Goal: Browse casually

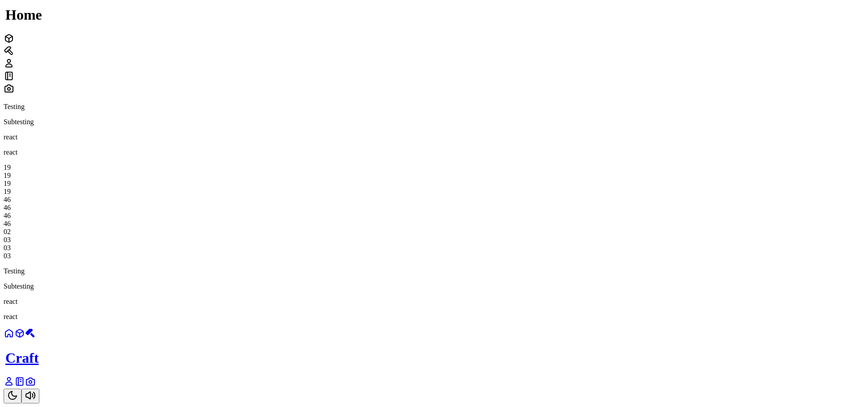
scroll to position [134, 0]
drag, startPoint x: 548, startPoint y: 256, endPoint x: 572, endPoint y: 257, distance: 24.2
click at [572, 257] on div "19 19 19 19 52 52 52 52 26 27 27 26" at bounding box center [429, 212] width 850 height 97
click at [575, 236] on div "26" at bounding box center [429, 232] width 850 height 8
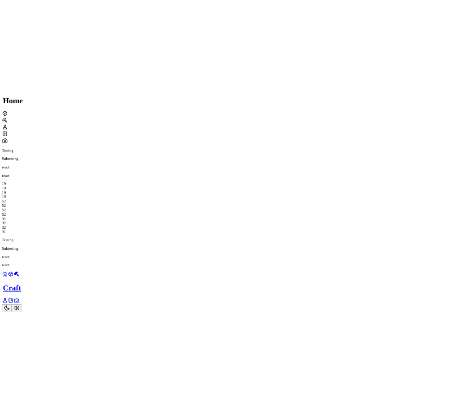
scroll to position [224, 0]
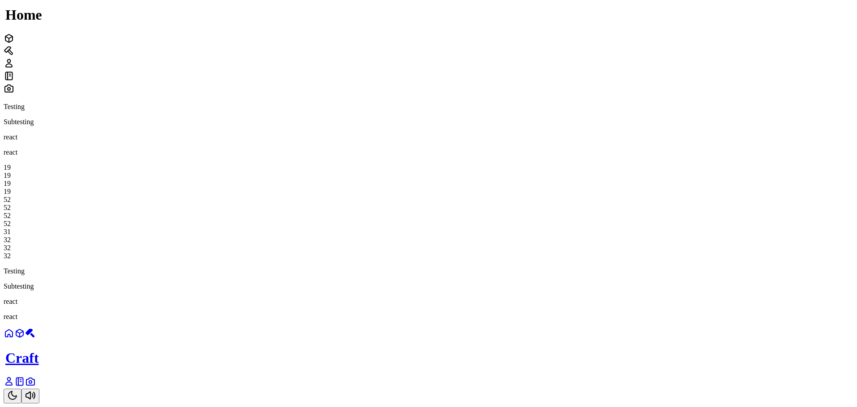
click at [619, 260] on div "19 19 19 19 52 52 52 52 31 32 32 32" at bounding box center [429, 212] width 850 height 97
drag, startPoint x: 562, startPoint y: 172, endPoint x: 585, endPoint y: 172, distance: 22.8
click at [585, 228] on div "07 08 08 07" at bounding box center [429, 244] width 850 height 32
click at [579, 228] on div "09" at bounding box center [429, 232] width 850 height 8
drag, startPoint x: 578, startPoint y: 170, endPoint x: 555, endPoint y: 169, distance: 22.8
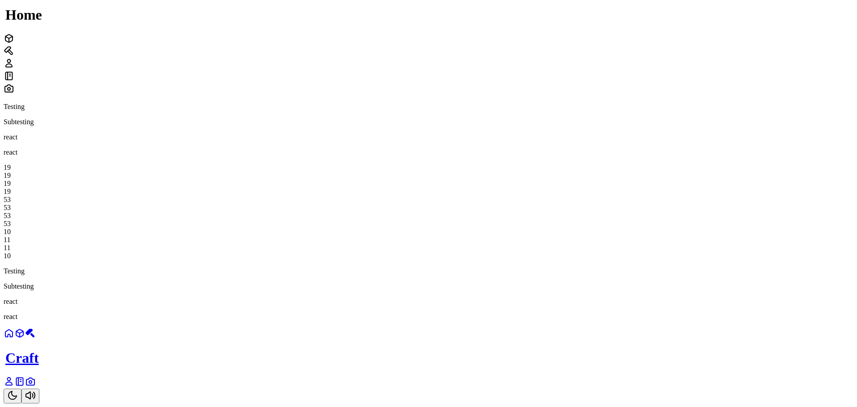
click at [555, 244] on div "11" at bounding box center [429, 248] width 850 height 8
click at [562, 252] on div "11" at bounding box center [429, 256] width 850 height 8
click at [596, 164] on div "19 19 19 19 59 59 59 59 55 56 56 55" at bounding box center [429, 212] width 850 height 97
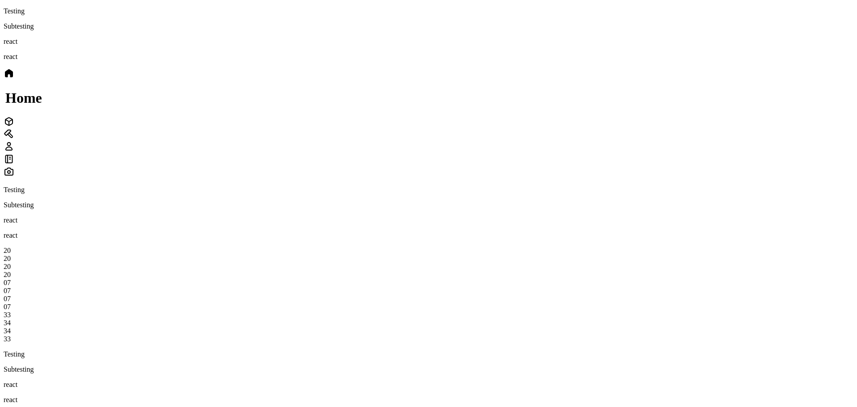
click at [491, 129] on div at bounding box center [429, 122] width 850 height 13
click at [13, 77] on icon at bounding box center [8, 73] width 7 height 7
click at [14, 166] on icon at bounding box center [9, 170] width 11 height 11
click at [473, 93] on div at bounding box center [429, 86] width 850 height 13
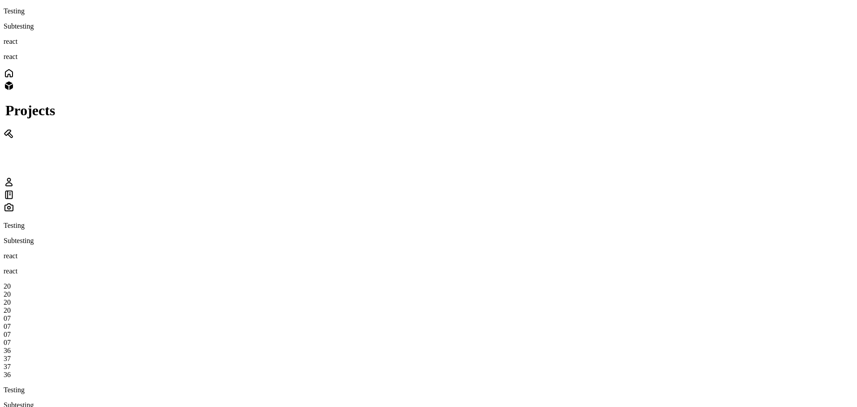
click at [461, 80] on div at bounding box center [429, 74] width 850 height 13
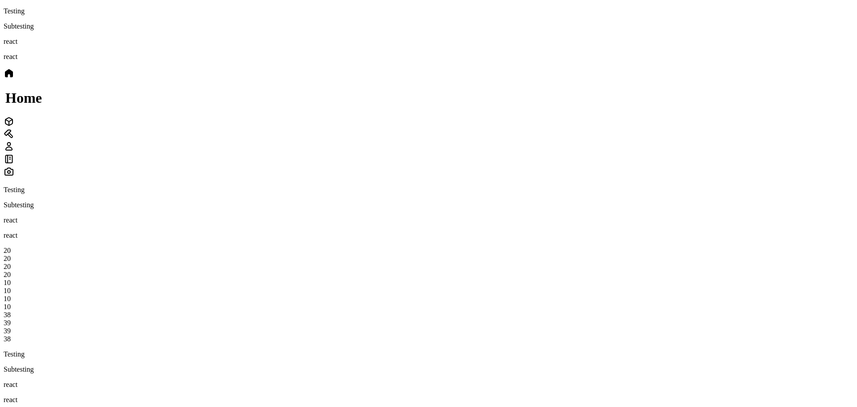
click at [14, 127] on icon at bounding box center [9, 121] width 11 height 11
click at [449, 80] on div at bounding box center [429, 74] width 850 height 13
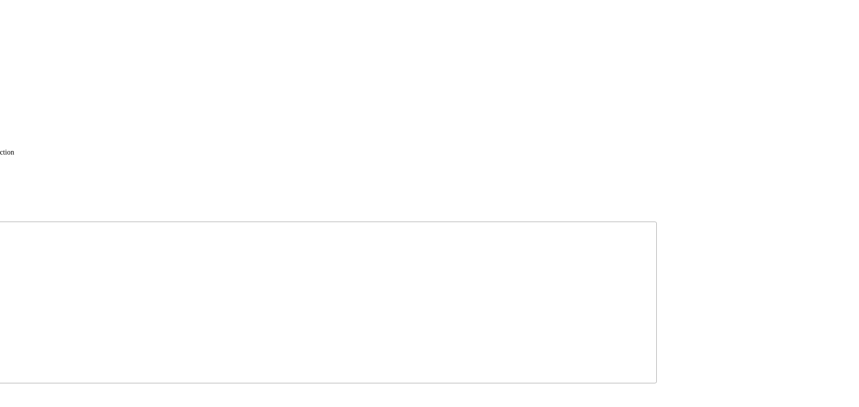
drag, startPoint x: 781, startPoint y: 220, endPoint x: 576, endPoint y: 76, distance: 249.8
drag, startPoint x: 763, startPoint y: 106, endPoint x: 656, endPoint y: 120, distance: 107.8
drag, startPoint x: 585, startPoint y: 199, endPoint x: 595, endPoint y: 206, distance: 12.2
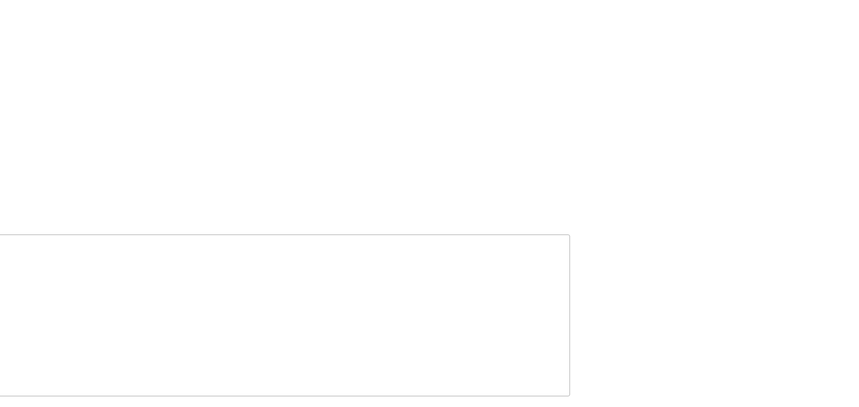
drag, startPoint x: 558, startPoint y: 305, endPoint x: 589, endPoint y: 229, distance: 82.1
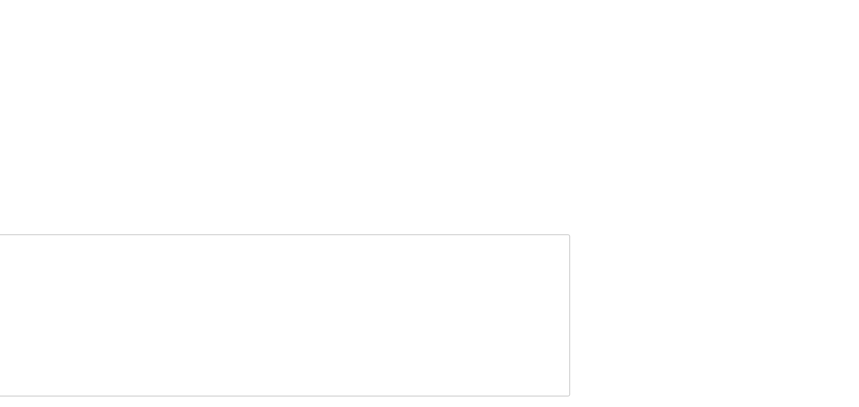
drag, startPoint x: 512, startPoint y: 288, endPoint x: 570, endPoint y: 233, distance: 80.0
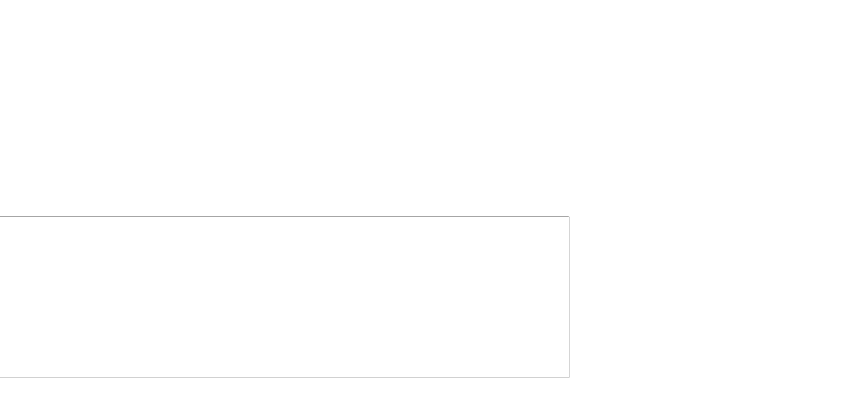
drag, startPoint x: 688, startPoint y: 262, endPoint x: 399, endPoint y: 243, distance: 289.5
drag, startPoint x: 399, startPoint y: 243, endPoint x: 360, endPoint y: 289, distance: 60.0
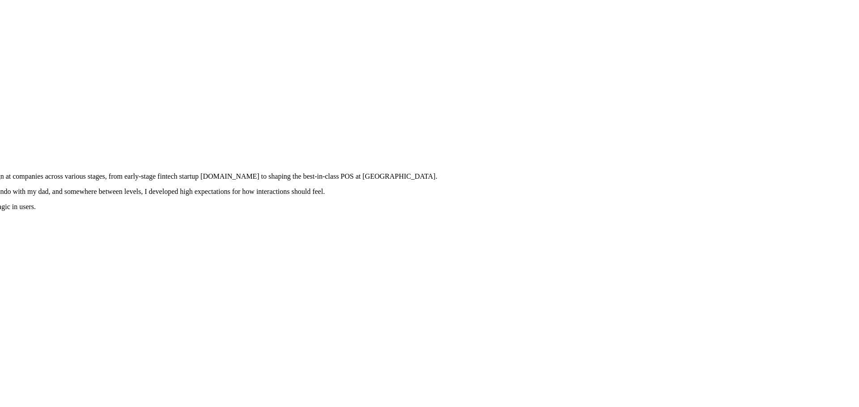
drag, startPoint x: 469, startPoint y: 141, endPoint x: 455, endPoint y: 359, distance: 217.8
click at [455, 119] on div at bounding box center [143, 119] width 852 height 0
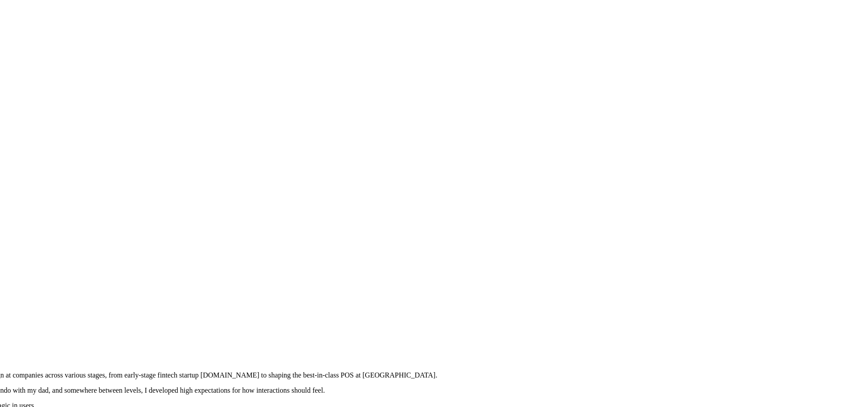
drag, startPoint x: 525, startPoint y: 158, endPoint x: 495, endPoint y: 367, distance: 211.5
click at [495, 318] on div at bounding box center [143, 318] width 852 height 0
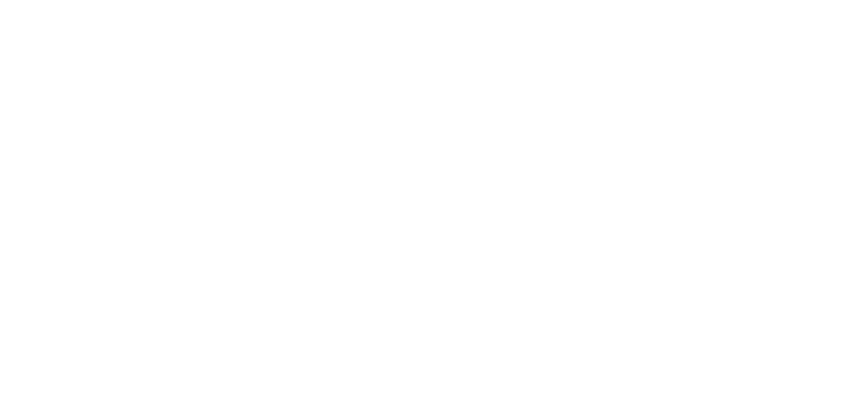
drag, startPoint x: 237, startPoint y: 152, endPoint x: 574, endPoint y: 191, distance: 339.5
click at [574, 356] on div at bounding box center [319, 356] width 852 height 0
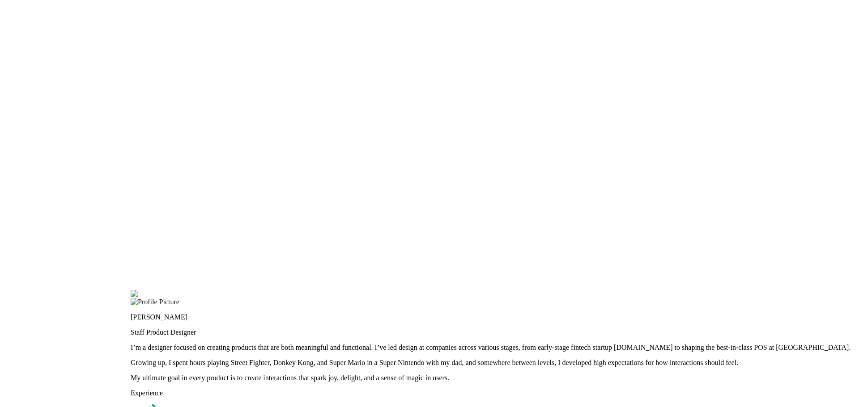
drag, startPoint x: 346, startPoint y: 229, endPoint x: 406, endPoint y: 187, distance: 73.8
click at [424, 290] on div at bounding box center [557, 290] width 852 height 0
drag, startPoint x: 373, startPoint y: 244, endPoint x: 487, endPoint y: 120, distance: 168.1
click at [487, 290] on div at bounding box center [557, 290] width 852 height 0
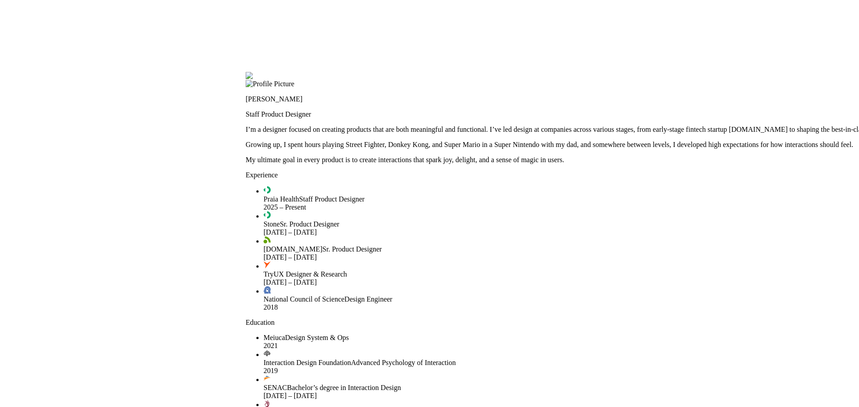
drag, startPoint x: 452, startPoint y: 162, endPoint x: 410, endPoint y: 56, distance: 114.2
click at [425, 72] on div at bounding box center [672, 72] width 852 height 0
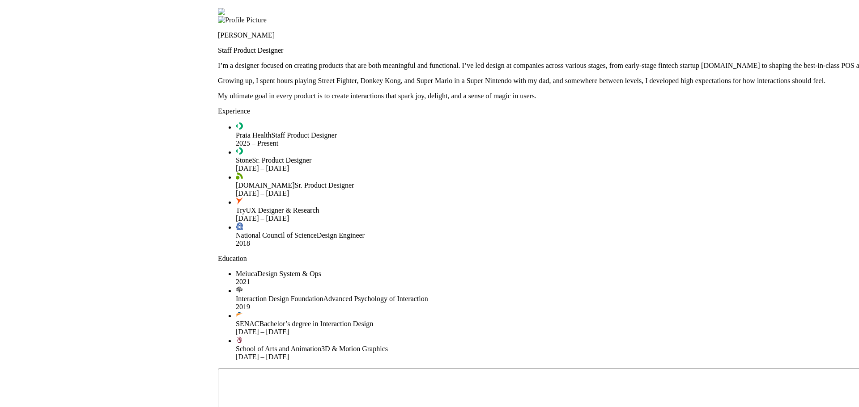
drag, startPoint x: 299, startPoint y: 196, endPoint x: 267, endPoint y: 101, distance: 100.1
click at [267, 8] on div at bounding box center [644, 8] width 852 height 0
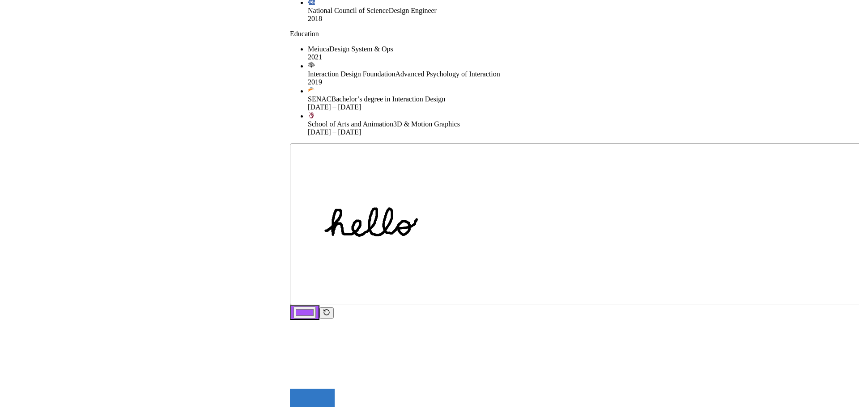
drag, startPoint x: 326, startPoint y: 311, endPoint x: 444, endPoint y: 156, distance: 194.5
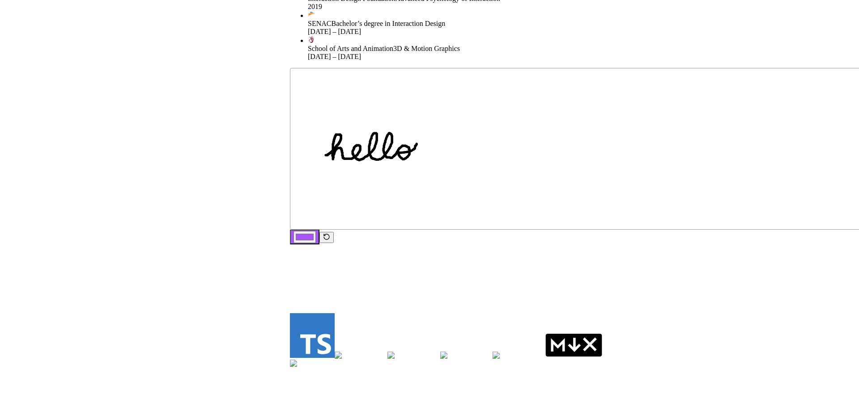
drag, startPoint x: 297, startPoint y: 323, endPoint x: 357, endPoint y: 167, distance: 166.8
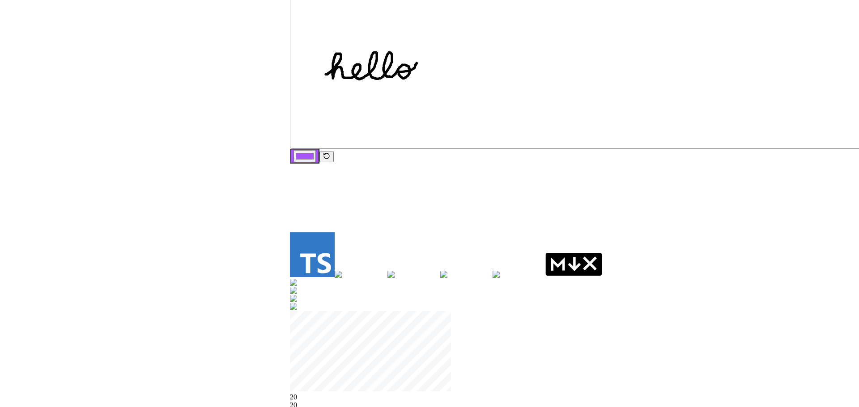
drag, startPoint x: 492, startPoint y: 253, endPoint x: 215, endPoint y: 195, distance: 282.9
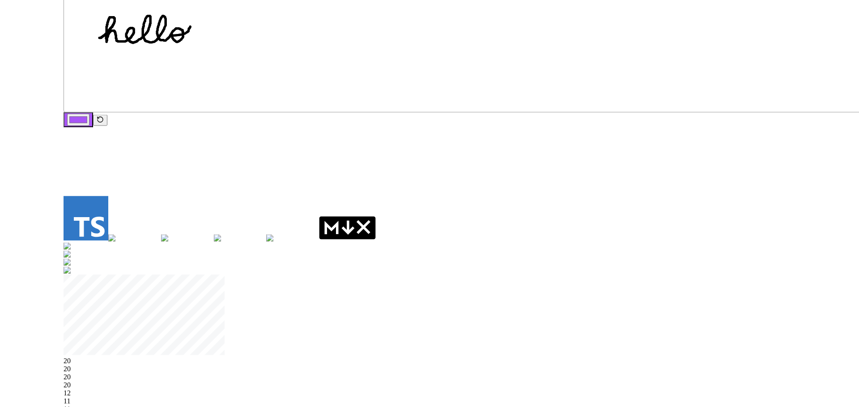
drag, startPoint x: 464, startPoint y: 234, endPoint x: 237, endPoint y: 188, distance: 231.3
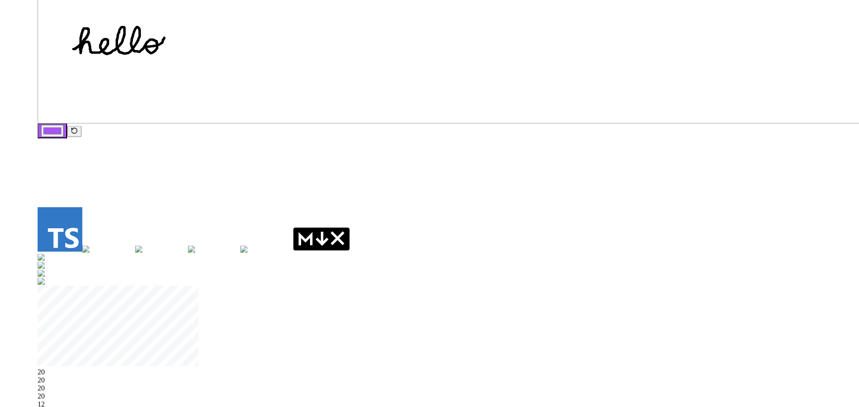
drag, startPoint x: 504, startPoint y: 133, endPoint x: 419, endPoint y: 150, distance: 87.1
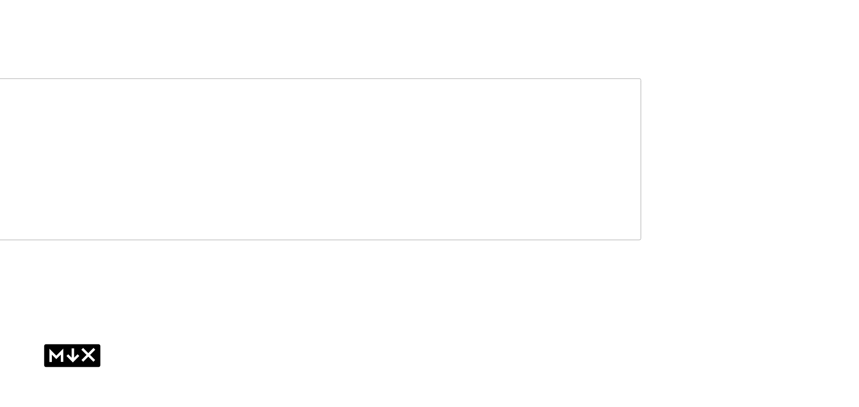
drag, startPoint x: 572, startPoint y: 145, endPoint x: 277, endPoint y: 316, distance: 340.4
drag, startPoint x: 454, startPoint y: 157, endPoint x: 423, endPoint y: 232, distance: 81.8
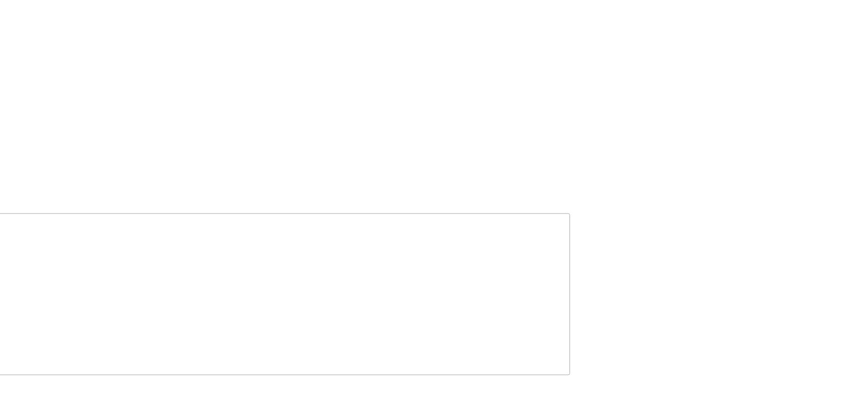
drag, startPoint x: 423, startPoint y: 177, endPoint x: 438, endPoint y: 190, distance: 20.3
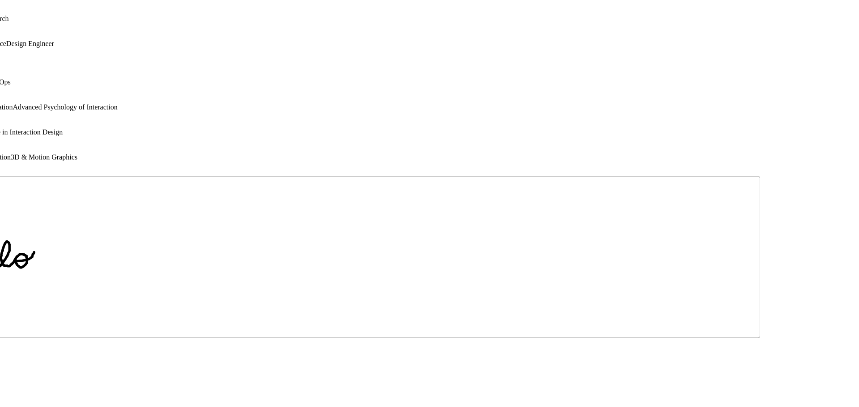
drag, startPoint x: 500, startPoint y: 319, endPoint x: 726, endPoint y: 267, distance: 231.6
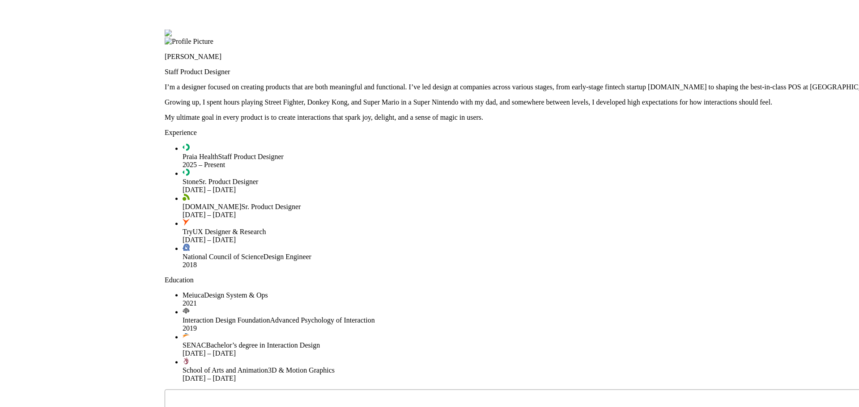
drag, startPoint x: 129, startPoint y: 144, endPoint x: 330, endPoint y: 344, distance: 283.0
click at [330, 30] on div at bounding box center [591, 30] width 852 height 0
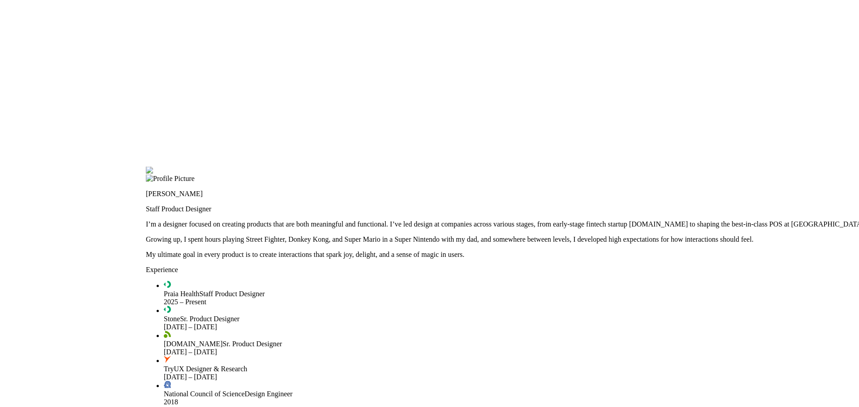
drag, startPoint x: 210, startPoint y: 195, endPoint x: 193, endPoint y: 340, distance: 146.3
click at [191, 167] on div at bounding box center [572, 167] width 852 height 0
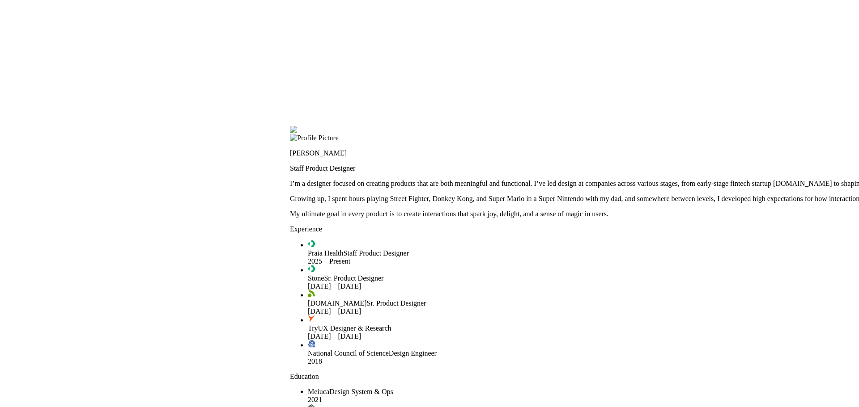
drag, startPoint x: 307, startPoint y: 144, endPoint x: 510, endPoint y: 90, distance: 210.1
click at [510, 126] on div at bounding box center [716, 126] width 852 height 0
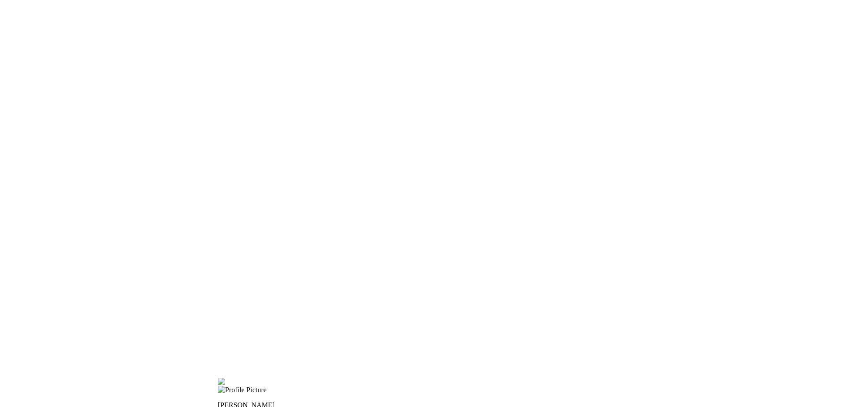
drag, startPoint x: 508, startPoint y: 97, endPoint x: 416, endPoint y: 360, distance: 278.8
click at [416, 378] on div at bounding box center [644, 378] width 852 height 0
drag, startPoint x: 519, startPoint y: 226, endPoint x: 521, endPoint y: 272, distance: 46.1
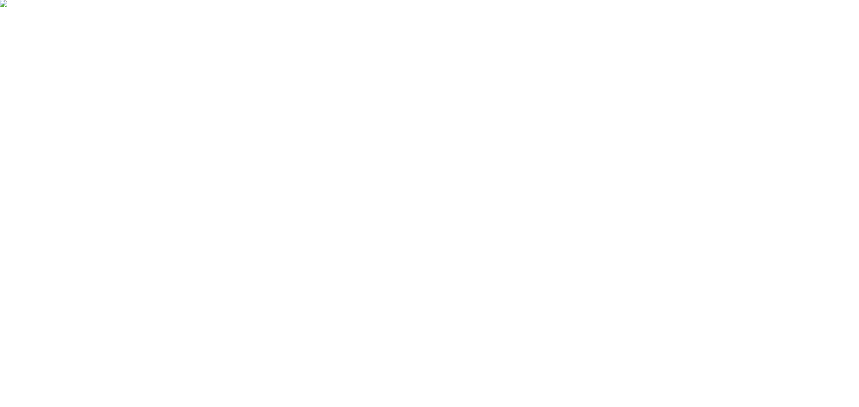
drag, startPoint x: 459, startPoint y: 356, endPoint x: 448, endPoint y: 356, distance: 11.6
type input "0.06"
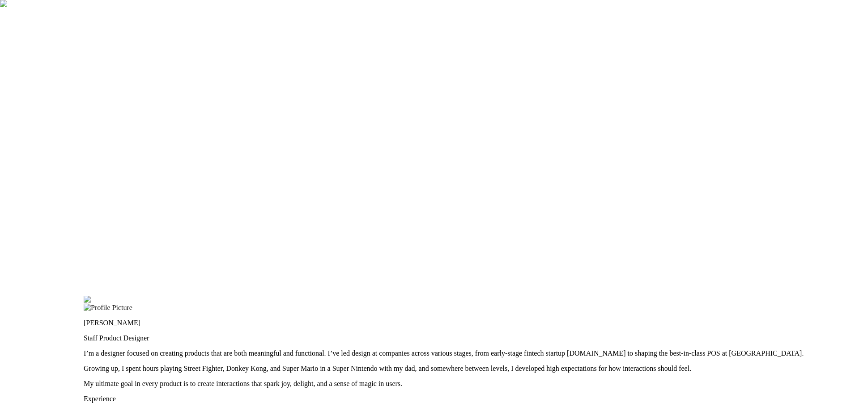
drag, startPoint x: 419, startPoint y: 241, endPoint x: 286, endPoint y: 99, distance: 194.0
click at [286, 296] on div at bounding box center [510, 296] width 852 height 0
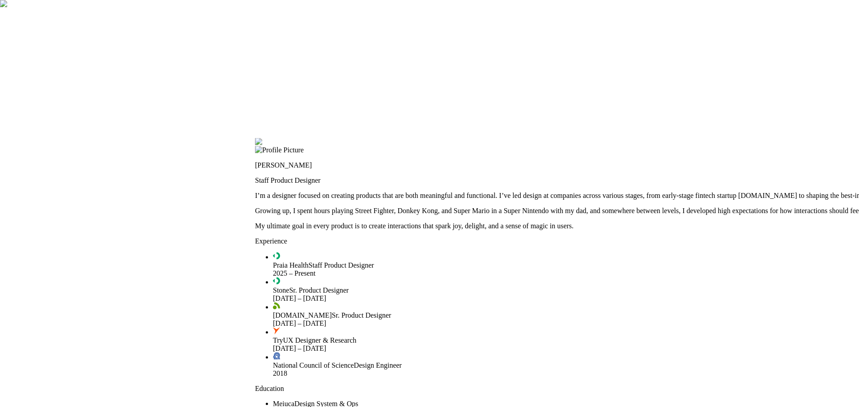
drag, startPoint x: 275, startPoint y: 241, endPoint x: 493, endPoint y: 88, distance: 266.2
click at [493, 138] on div at bounding box center [681, 138] width 852 height 0
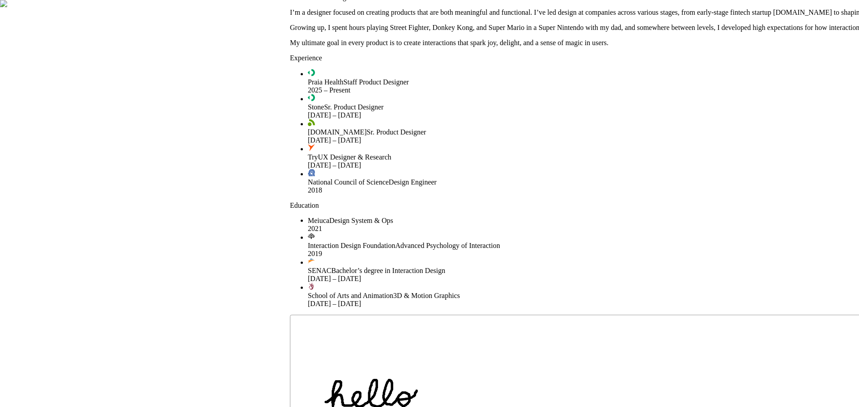
drag, startPoint x: 389, startPoint y: 271, endPoint x: 416, endPoint y: 139, distance: 134.6
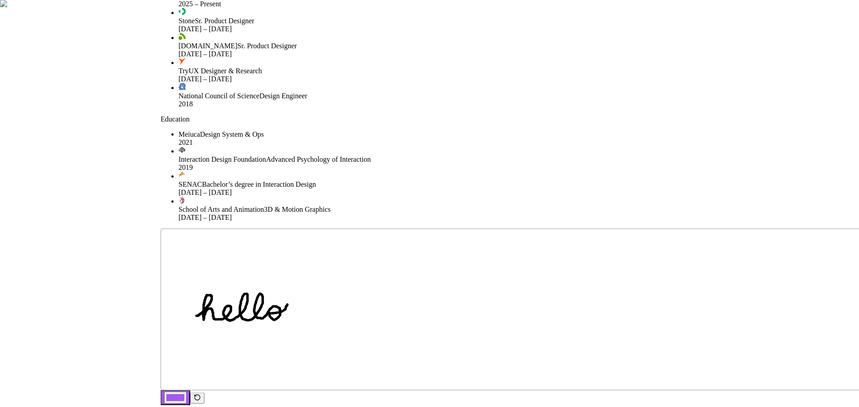
drag, startPoint x: 237, startPoint y: 288, endPoint x: 110, endPoint y: 249, distance: 132.8
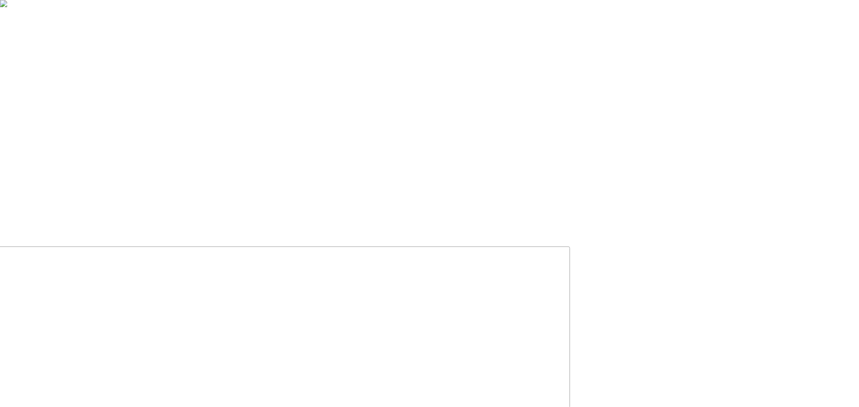
drag, startPoint x: 786, startPoint y: 252, endPoint x: 279, endPoint y: 230, distance: 507.6
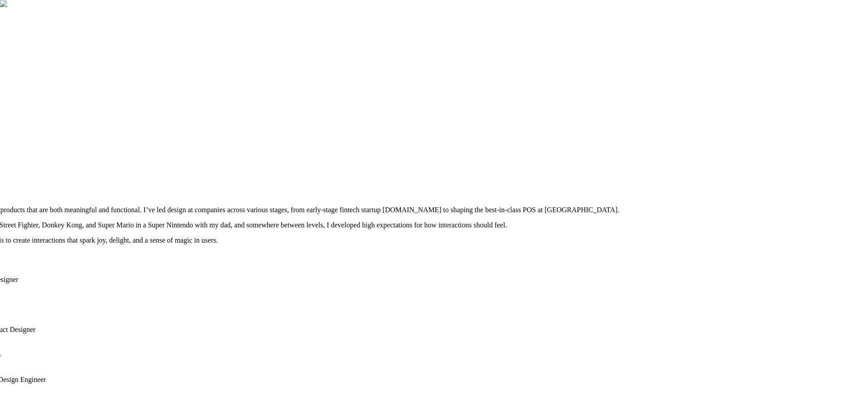
drag, startPoint x: 594, startPoint y: 120, endPoint x: 783, endPoint y: 370, distance: 313.5
click at [751, 153] on div at bounding box center [325, 153] width 852 height 0
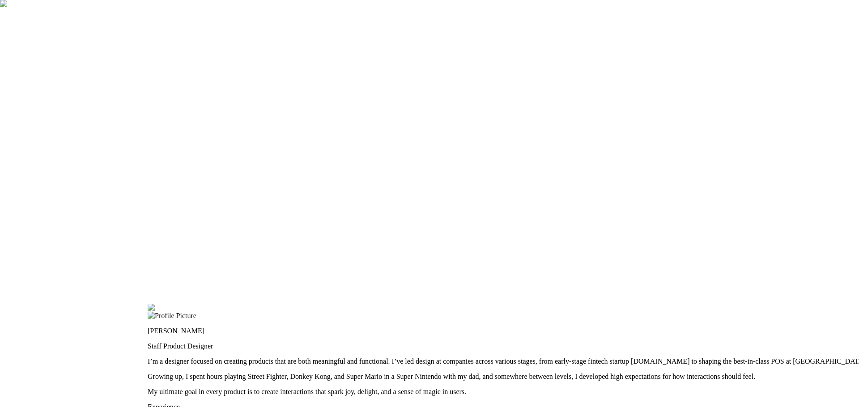
drag, startPoint x: 403, startPoint y: 171, endPoint x: 637, endPoint y: 318, distance: 276.6
click at [637, 304] on div at bounding box center [574, 304] width 852 height 0
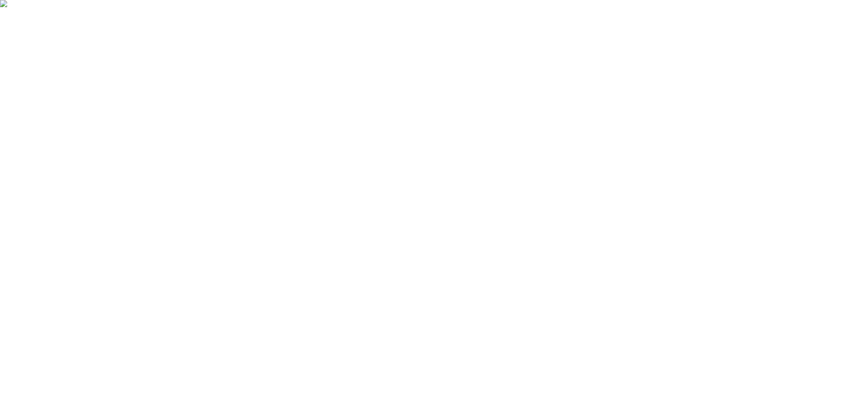
drag, startPoint x: 501, startPoint y: 163, endPoint x: 496, endPoint y: 326, distance: 163.3
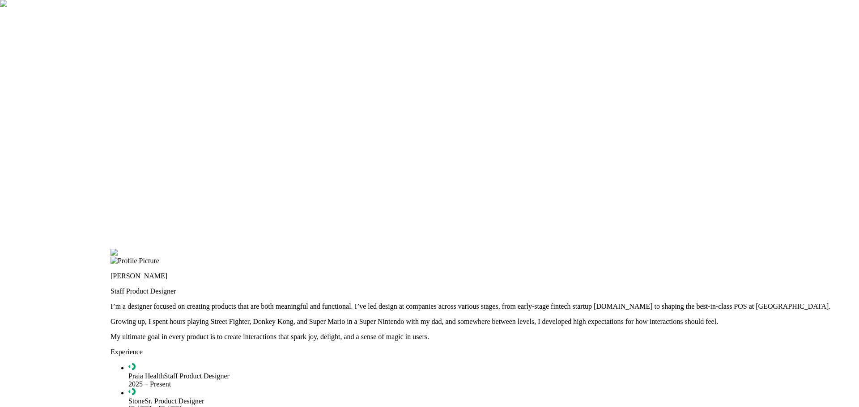
drag, startPoint x: 491, startPoint y: 266, endPoint x: 436, endPoint y: 89, distance: 185.2
click at [436, 249] on div at bounding box center [536, 249] width 852 height 0
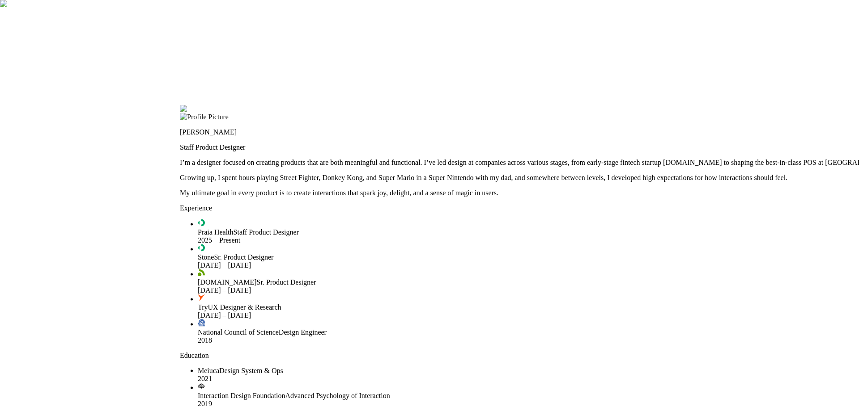
drag, startPoint x: 366, startPoint y: 314, endPoint x: 492, endPoint y: 127, distance: 225.1
click at [492, 105] on div at bounding box center [606, 105] width 852 height 0
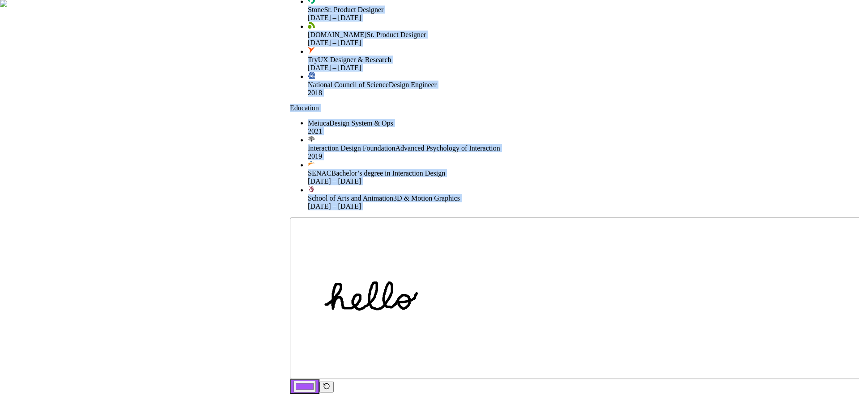
drag, startPoint x: 219, startPoint y: 367, endPoint x: 335, endPoint y: 153, distance: 244.1
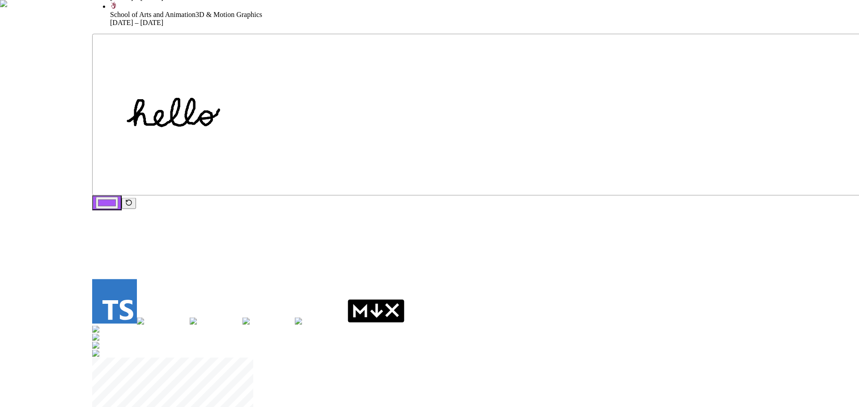
drag, startPoint x: 440, startPoint y: 223, endPoint x: 242, endPoint y: 55, distance: 259.5
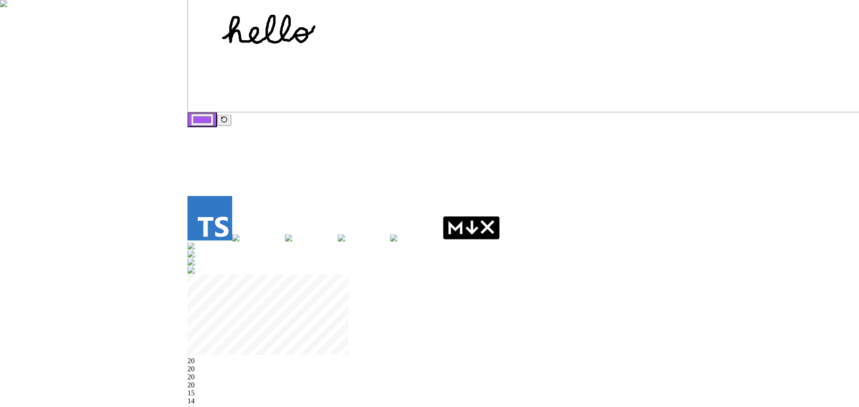
drag, startPoint x: 299, startPoint y: 257, endPoint x: 397, endPoint y: 115, distance: 172.4
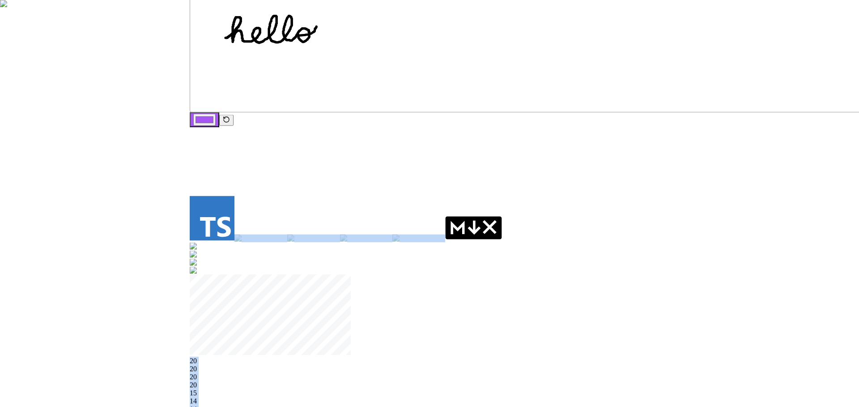
drag, startPoint x: 401, startPoint y: 224, endPoint x: 281, endPoint y: 284, distance: 134.8
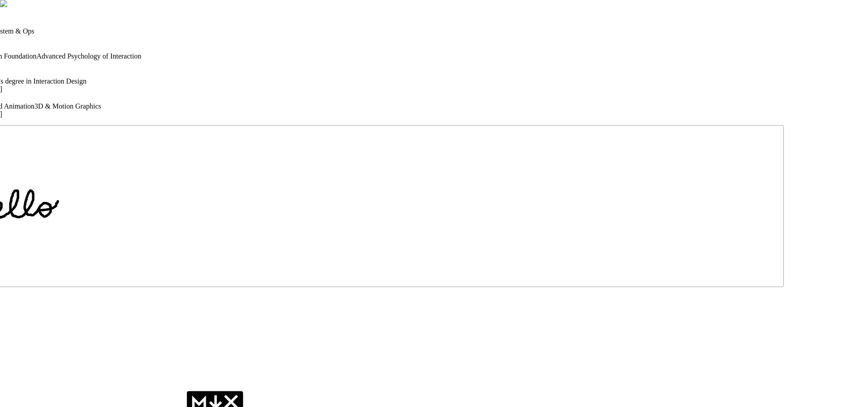
drag, startPoint x: 412, startPoint y: 131, endPoint x: 154, endPoint y: 306, distance: 312.3
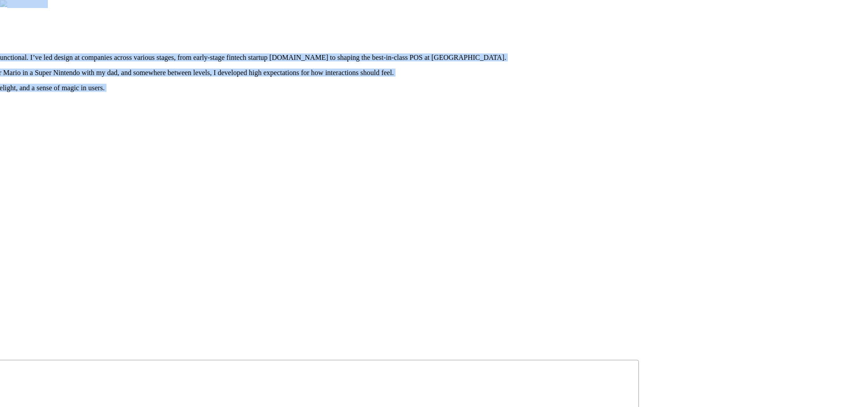
drag, startPoint x: 580, startPoint y: 135, endPoint x: 440, endPoint y: 362, distance: 266.7
click at [636, 0] on div at bounding box center [212, 0] width 852 height 0
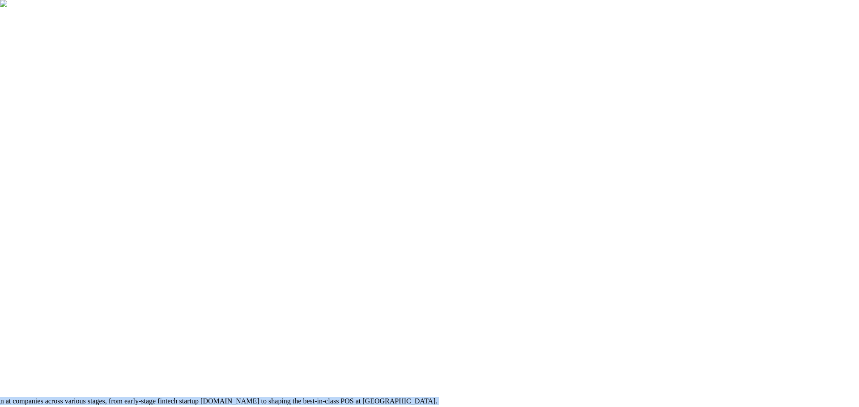
drag, startPoint x: 638, startPoint y: 63, endPoint x: 393, endPoint y: 403, distance: 419.4
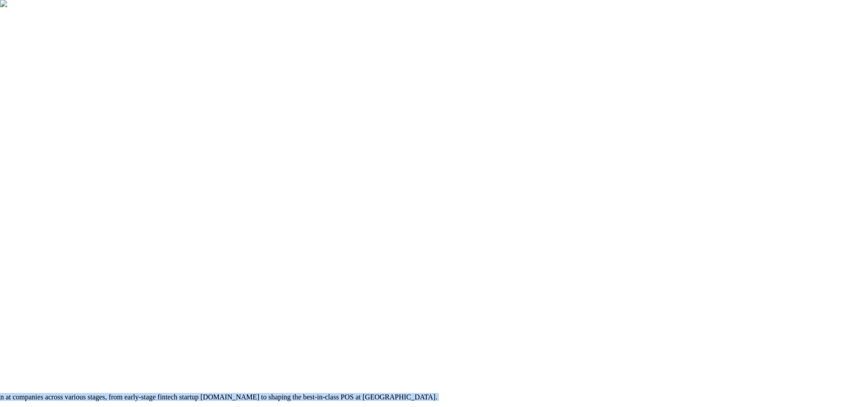
click at [270, 340] on div at bounding box center [143, 340] width 852 height 0
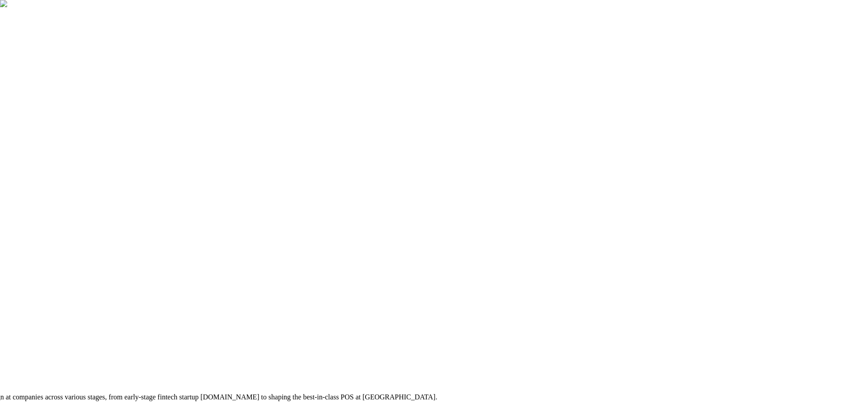
click at [263, 340] on div at bounding box center [143, 340] width 852 height 0
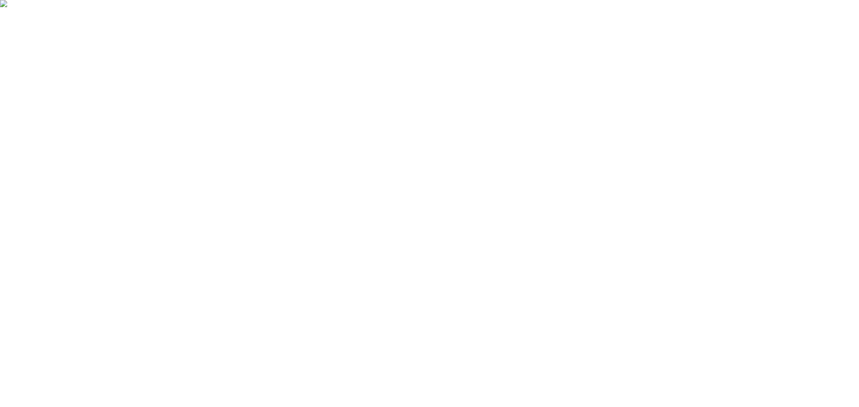
drag, startPoint x: 263, startPoint y: 188, endPoint x: 549, endPoint y: 278, distance: 300.0
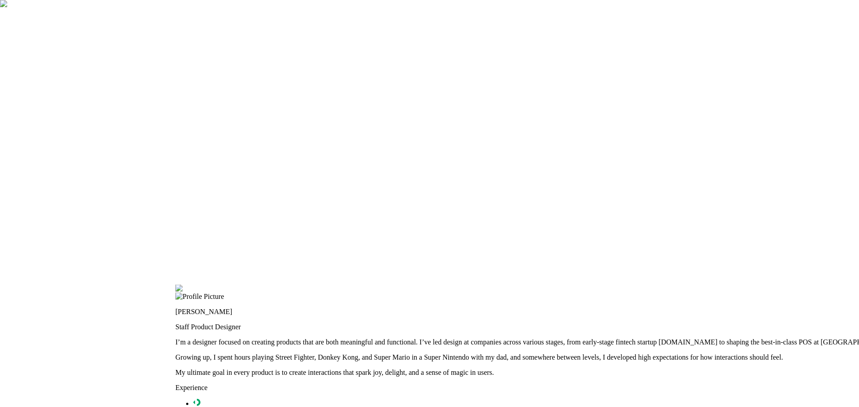
drag, startPoint x: 306, startPoint y: 274, endPoint x: 489, endPoint y: 135, distance: 229.8
click at [489, 285] on div at bounding box center [601, 285] width 852 height 0
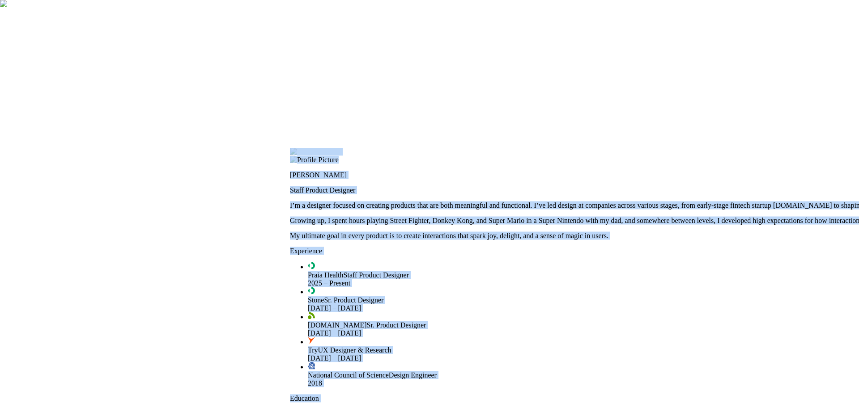
drag, startPoint x: 382, startPoint y: 245, endPoint x: 557, endPoint y: 140, distance: 203.8
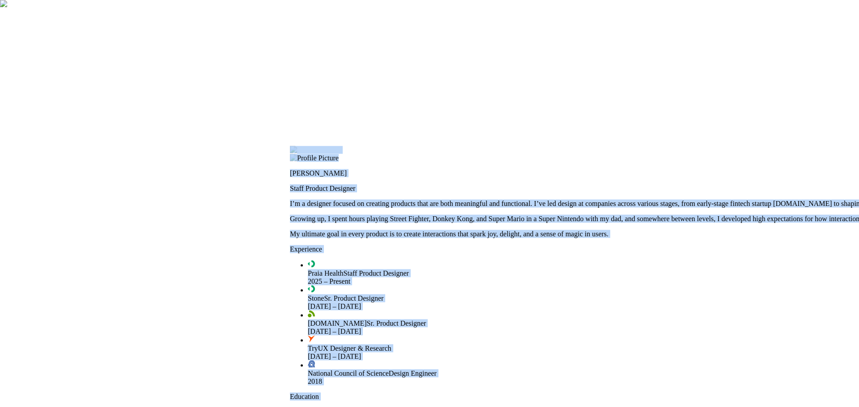
click at [360, 146] on div at bounding box center [716, 146] width 852 height 0
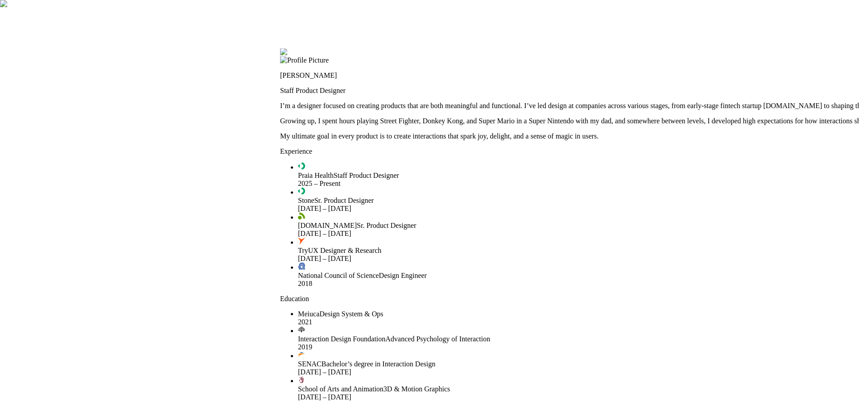
drag, startPoint x: 343, startPoint y: 297, endPoint x: 341, endPoint y: 120, distance: 177.6
click at [341, 48] on div at bounding box center [706, 48] width 852 height 0
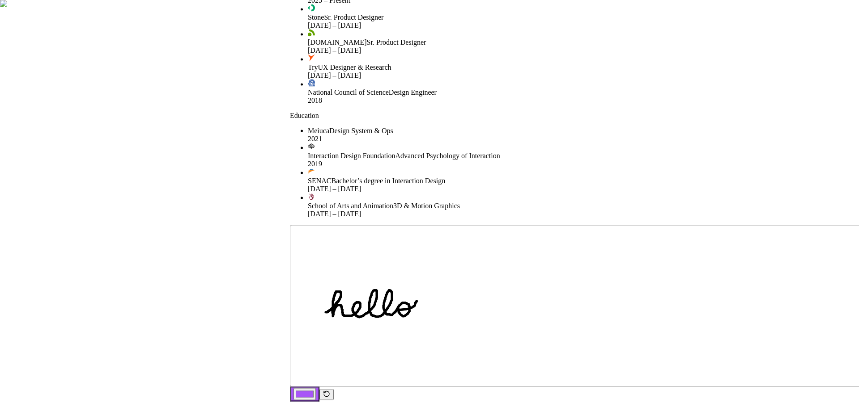
drag, startPoint x: 237, startPoint y: 319, endPoint x: 236, endPoint y: 178, distance: 140.4
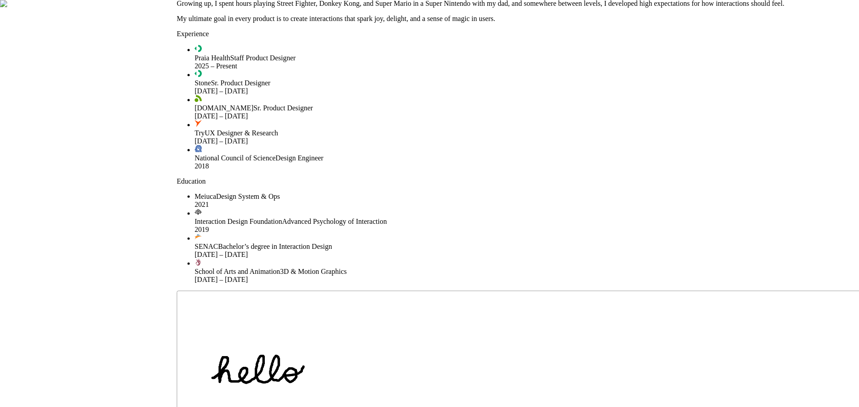
drag, startPoint x: 280, startPoint y: 132, endPoint x: 159, endPoint y: 240, distance: 161.9
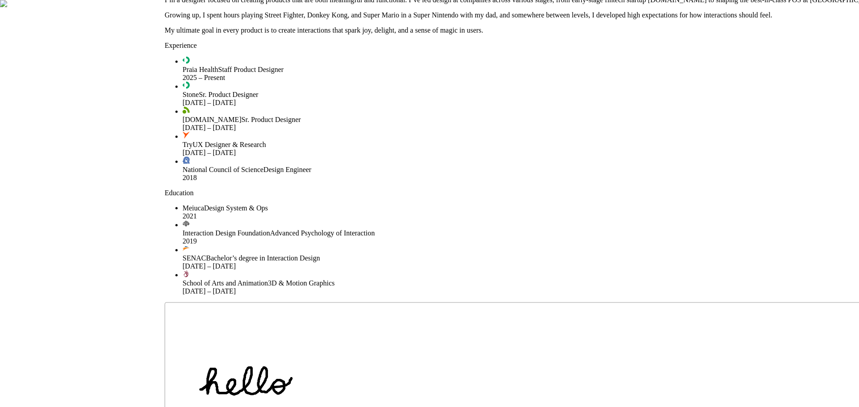
drag, startPoint x: 423, startPoint y: 214, endPoint x: 368, endPoint y: 252, distance: 67.2
drag, startPoint x: 339, startPoint y: 275, endPoint x: 360, endPoint y: 248, distance: 34.1
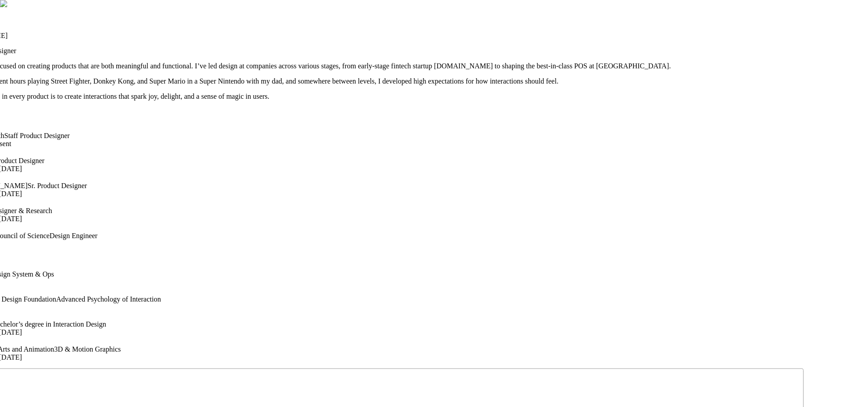
drag, startPoint x: 748, startPoint y: 152, endPoint x: 509, endPoint y: 225, distance: 249.5
click at [509, 8] on div at bounding box center [377, 8] width 852 height 0
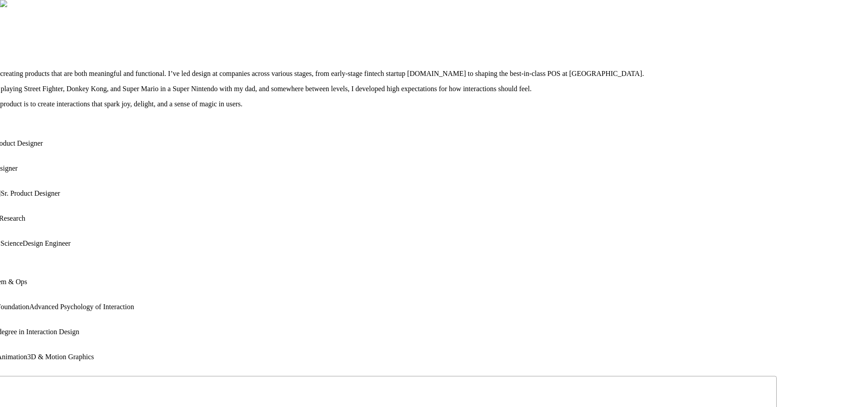
drag, startPoint x: 595, startPoint y: 140, endPoint x: 669, endPoint y: 126, distance: 74.7
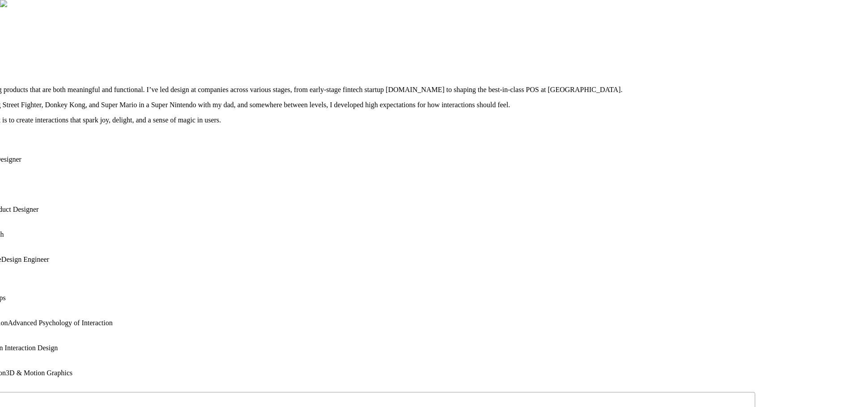
drag, startPoint x: 671, startPoint y: 126, endPoint x: 649, endPoint y: 142, distance: 26.8
click at [649, 32] on div at bounding box center [329, 32] width 852 height 0
drag, startPoint x: 743, startPoint y: 119, endPoint x: 600, endPoint y: 163, distance: 149.5
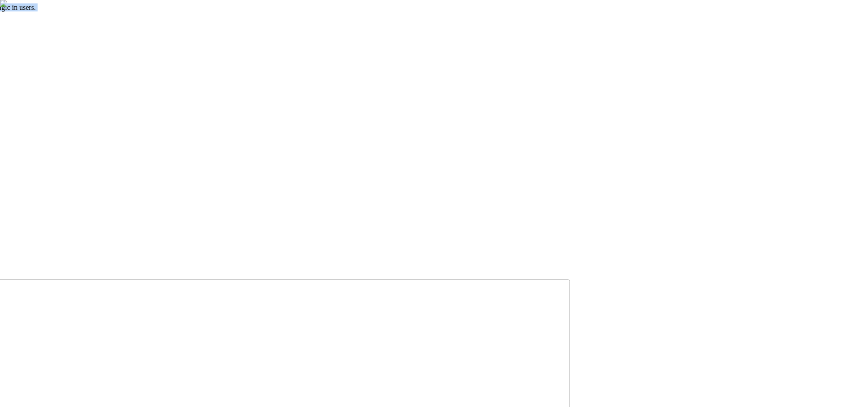
drag, startPoint x: 694, startPoint y: 285, endPoint x: 364, endPoint y: 99, distance: 378.5
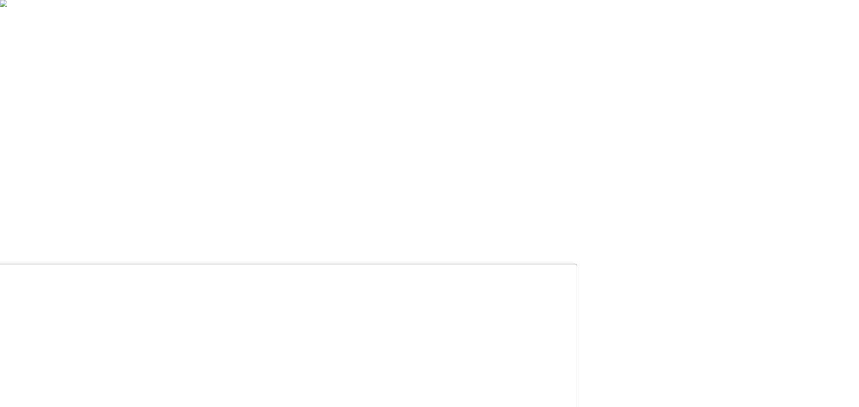
drag, startPoint x: 652, startPoint y: 95, endPoint x: 660, endPoint y: 153, distance: 58.1
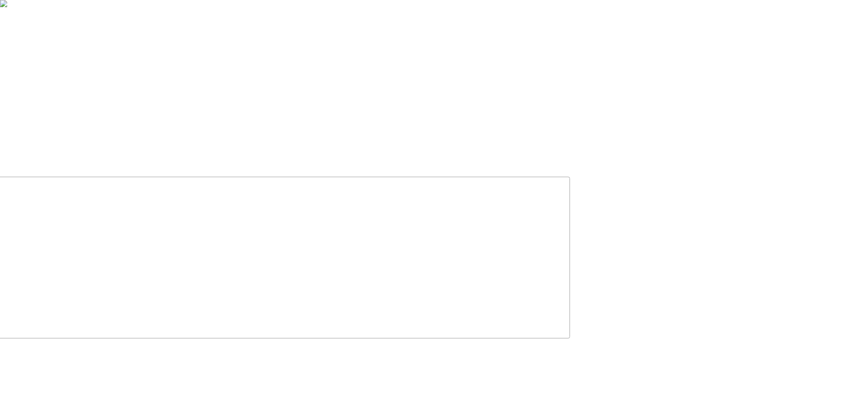
drag, startPoint x: 330, startPoint y: 292, endPoint x: 260, endPoint y: 205, distance: 112.0
drag, startPoint x: 568, startPoint y: 334, endPoint x: 582, endPoint y: 216, distance: 118.9
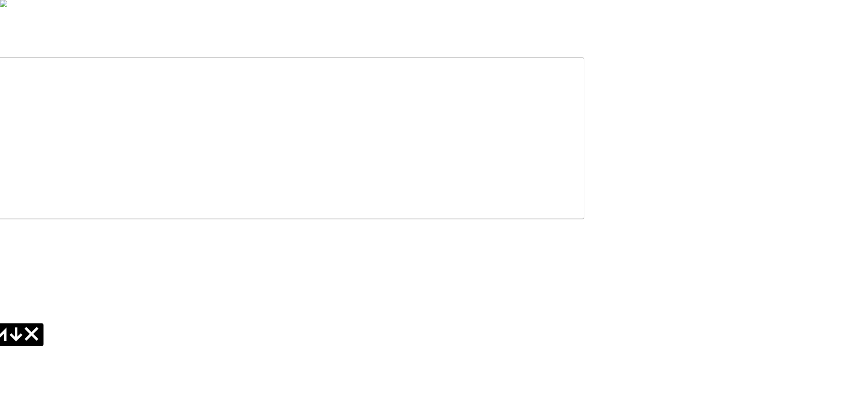
type input "0.06"
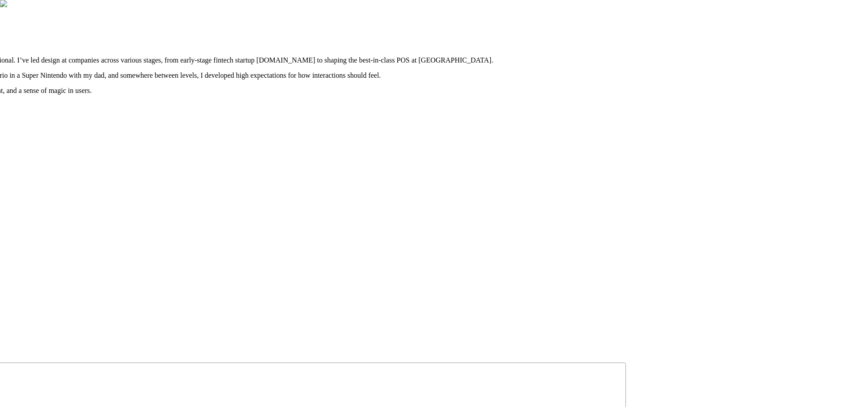
drag, startPoint x: 691, startPoint y: 122, endPoint x: 741, endPoint y: 428, distance: 310.4
click at [622, 4] on div at bounding box center [208, 4] width 852 height 0
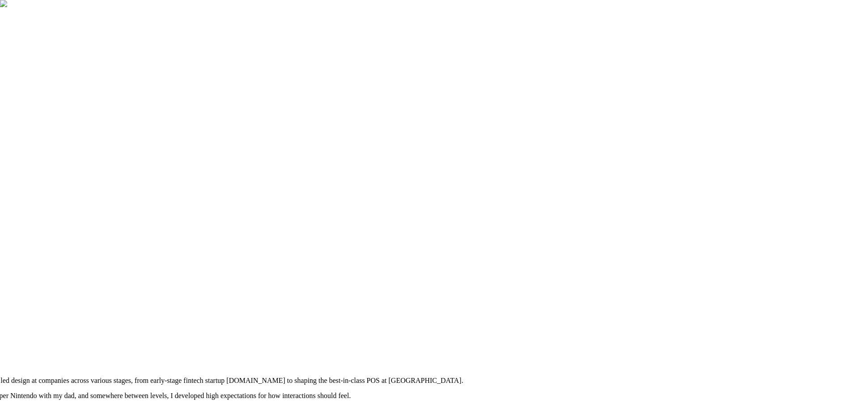
drag, startPoint x: 606, startPoint y: 83, endPoint x: 568, endPoint y: 402, distance: 322.1
click at [568, 323] on div at bounding box center [169, 323] width 852 height 0
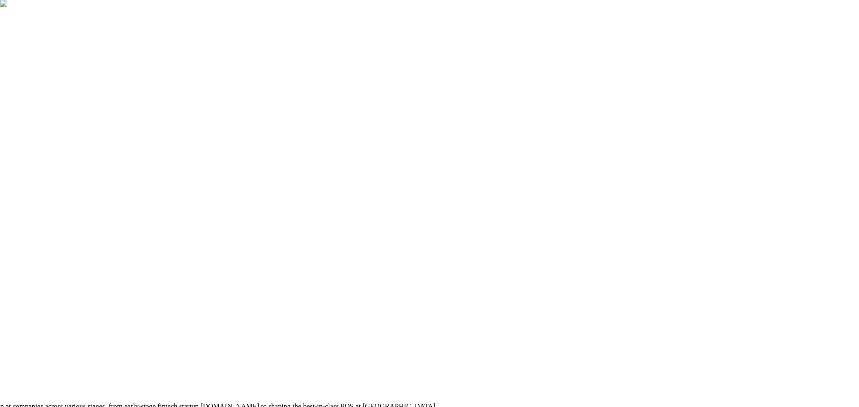
drag, startPoint x: 618, startPoint y: 361, endPoint x: 559, endPoint y: 387, distance: 64.9
click at [564, 349] on div at bounding box center [143, 349] width 852 height 0
click at [287, 350] on div at bounding box center [143, 350] width 852 height 0
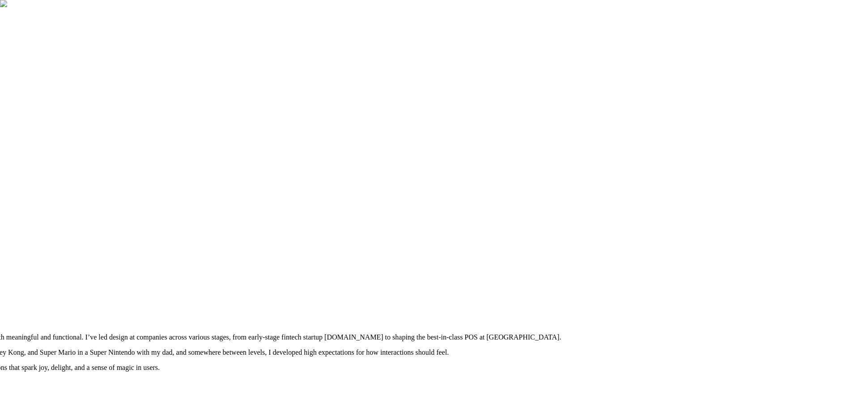
drag, startPoint x: 287, startPoint y: 177, endPoint x: 439, endPoint y: 90, distance: 175.5
click at [439, 280] on div at bounding box center [267, 280] width 852 height 0
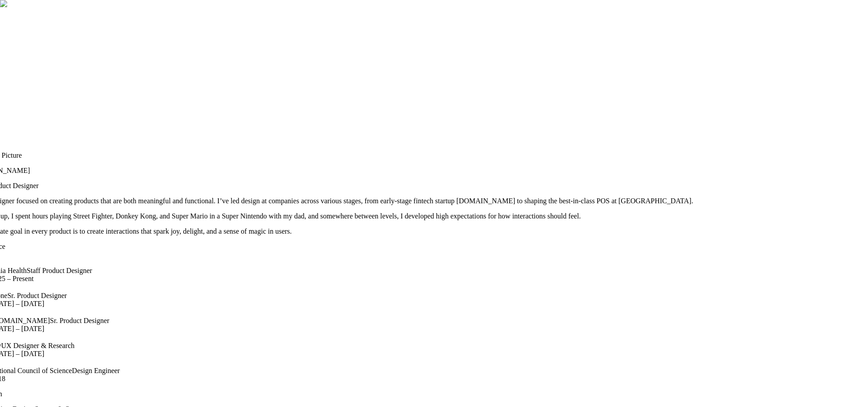
drag, startPoint x: 352, startPoint y: 257, endPoint x: 455, endPoint y: 137, distance: 158.2
click at [455, 144] on div at bounding box center [399, 144] width 852 height 0
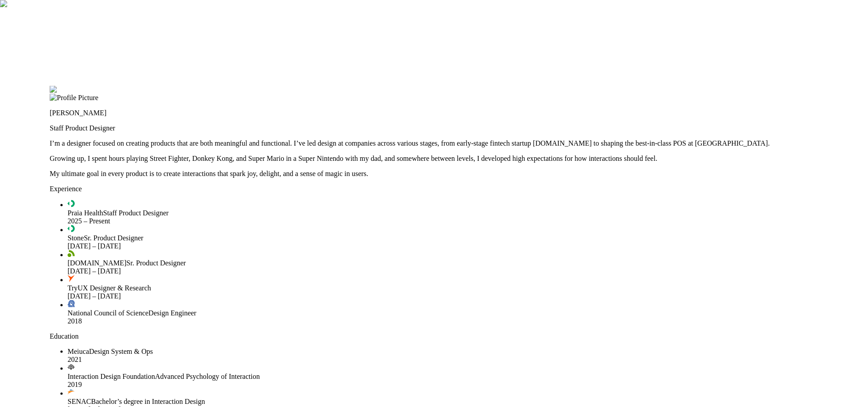
drag, startPoint x: 350, startPoint y: 174, endPoint x: 496, endPoint y: 65, distance: 181.8
click at [496, 86] on div at bounding box center [476, 86] width 852 height 0
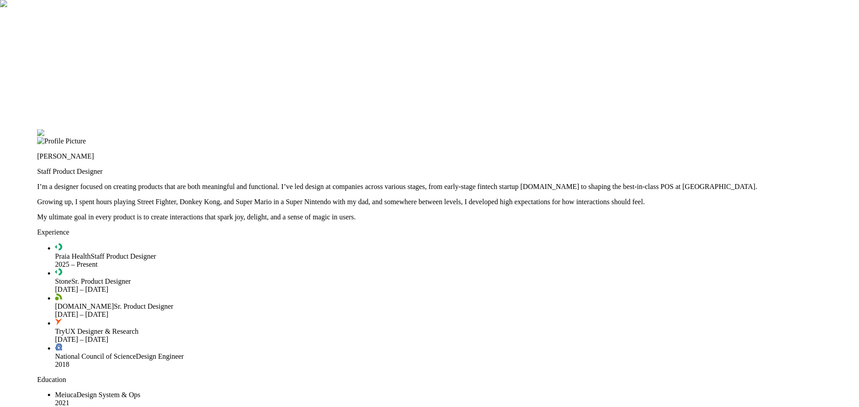
drag, startPoint x: 394, startPoint y: 212, endPoint x: 309, endPoint y: 311, distance: 130.6
click at [309, 129] on div at bounding box center [463, 129] width 852 height 0
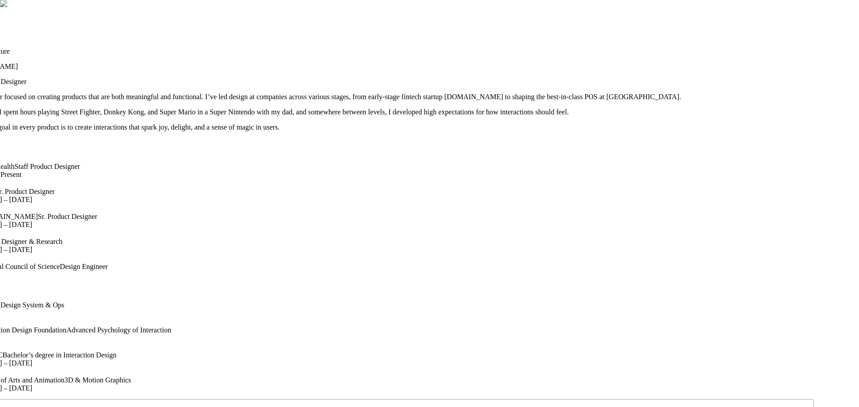
drag, startPoint x: 598, startPoint y: 156, endPoint x: 508, endPoint y: 31, distance: 153.4
click at [508, 39] on div at bounding box center [387, 39] width 852 height 0
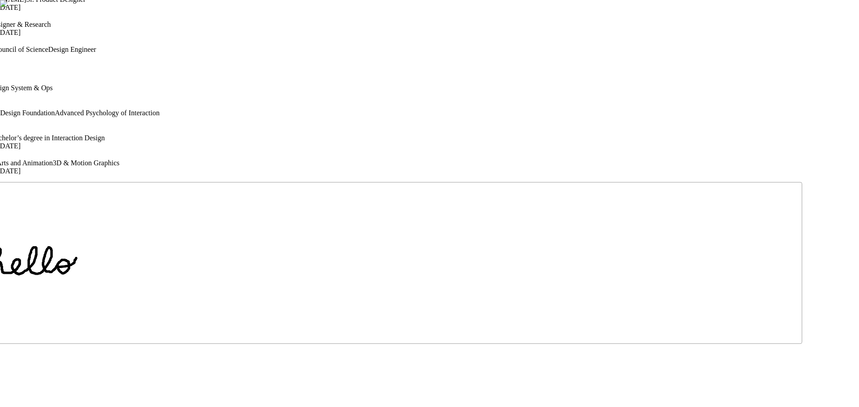
drag, startPoint x: 664, startPoint y: 243, endPoint x: 670, endPoint y: 59, distance: 183.9
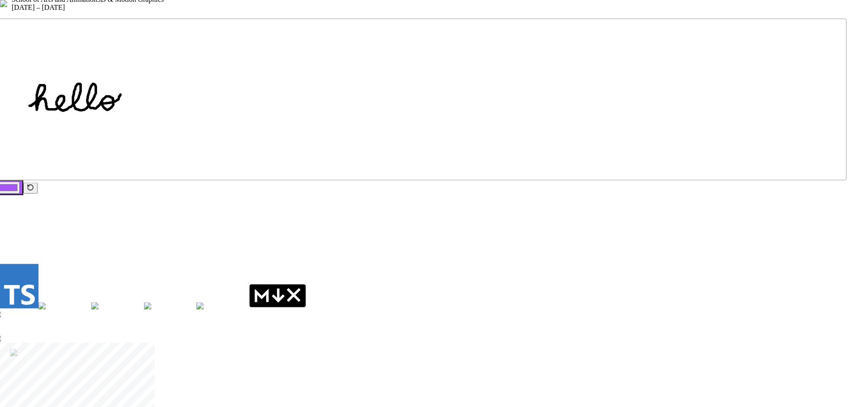
drag, startPoint x: 558, startPoint y: 242, endPoint x: 602, endPoint y: 78, distance: 169.6
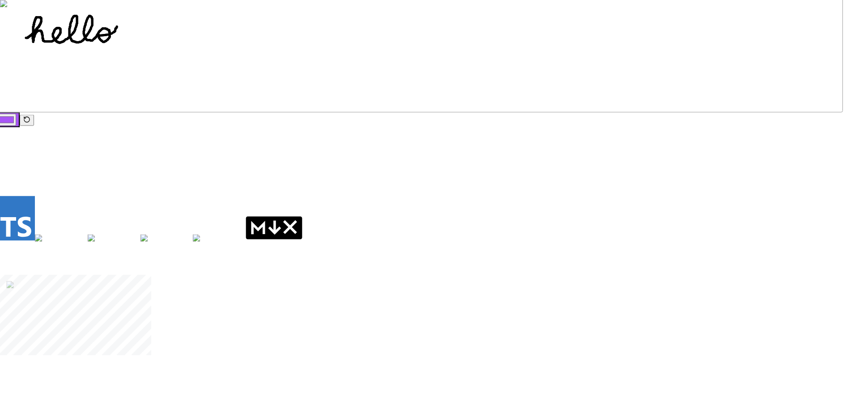
drag, startPoint x: 583, startPoint y: 250, endPoint x: 575, endPoint y: 110, distance: 141.1
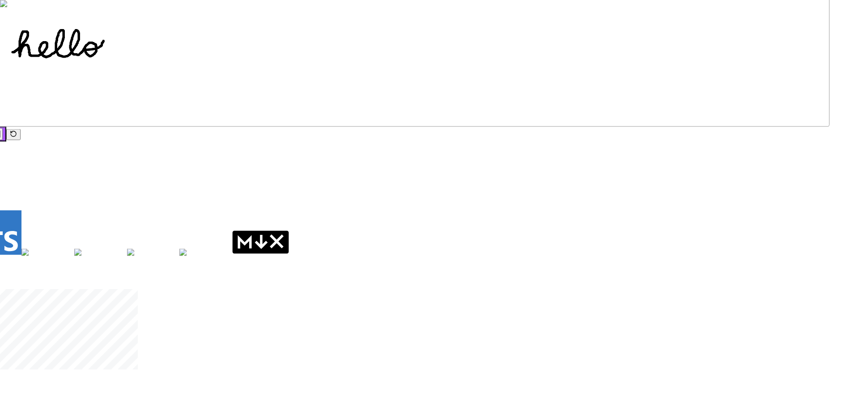
drag, startPoint x: 525, startPoint y: 132, endPoint x: 404, endPoint y: 193, distance: 134.8
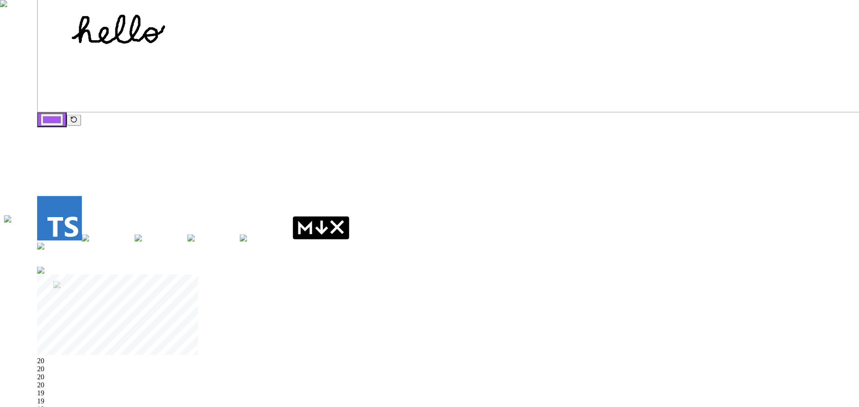
drag, startPoint x: 526, startPoint y: 223, endPoint x: 755, endPoint y: 158, distance: 238.0
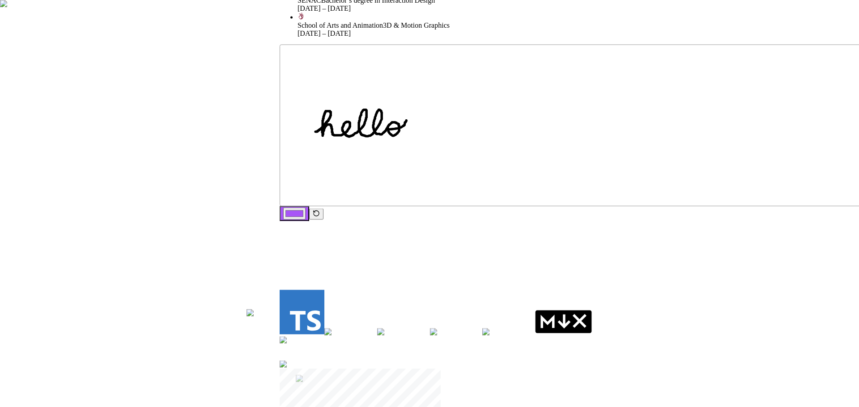
drag, startPoint x: 233, startPoint y: 146, endPoint x: 438, endPoint y: 256, distance: 233.3
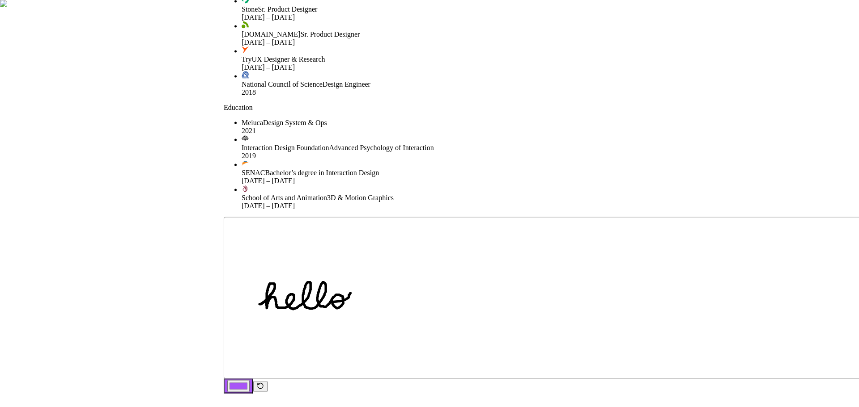
drag, startPoint x: 231, startPoint y: 149, endPoint x: 165, endPoint y: 306, distance: 170.4
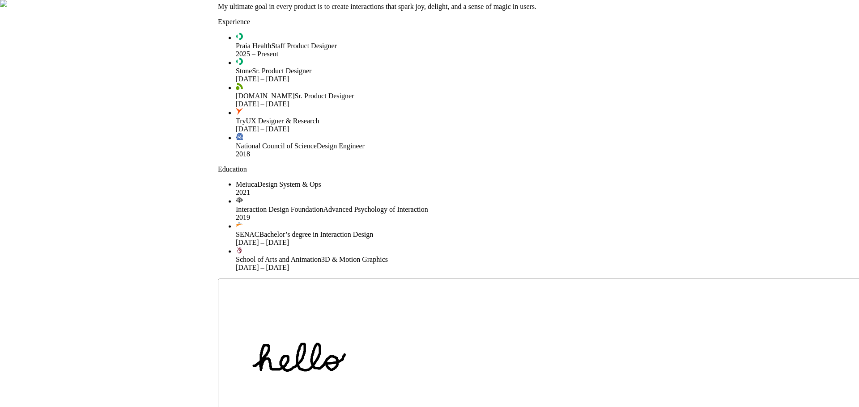
drag, startPoint x: 176, startPoint y: 160, endPoint x: 161, endPoint y: 306, distance: 147.0
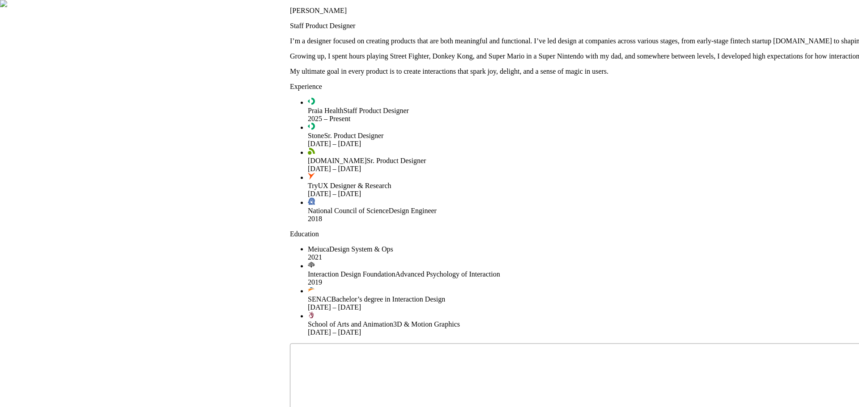
drag, startPoint x: 283, startPoint y: 163, endPoint x: 371, endPoint y: 144, distance: 89.8
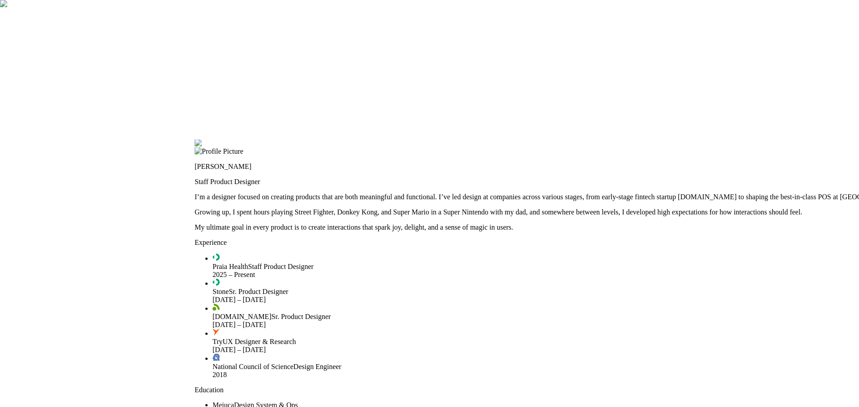
drag, startPoint x: 356, startPoint y: 106, endPoint x: 261, endPoint y: 262, distance: 182.9
click at [261, 140] on div at bounding box center [621, 140] width 852 height 0
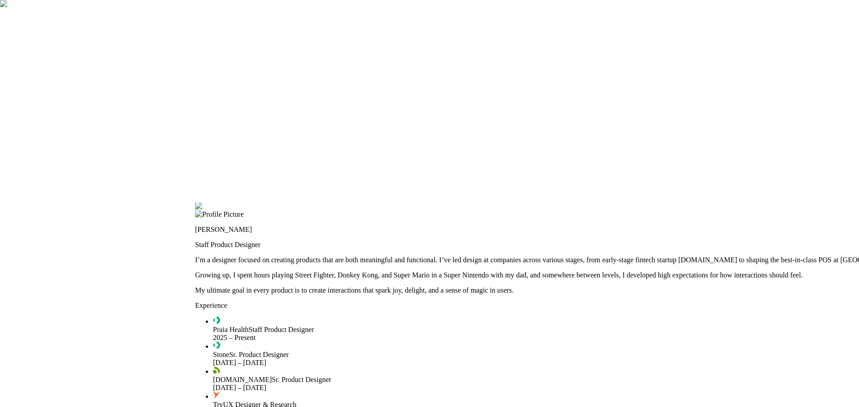
drag, startPoint x: 281, startPoint y: 219, endPoint x: 281, endPoint y: 282, distance: 63.1
click at [281, 203] on div at bounding box center [621, 203] width 852 height 0
drag, startPoint x: 236, startPoint y: 120, endPoint x: 254, endPoint y: 152, distance: 36.7
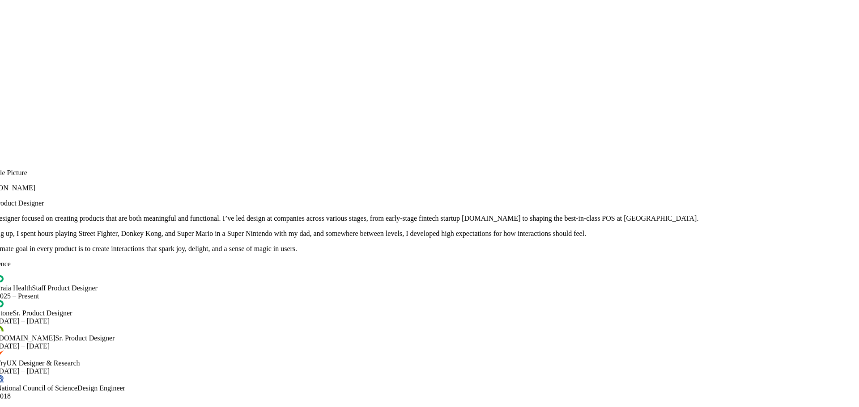
click at [232, 161] on div at bounding box center [405, 161] width 852 height 0
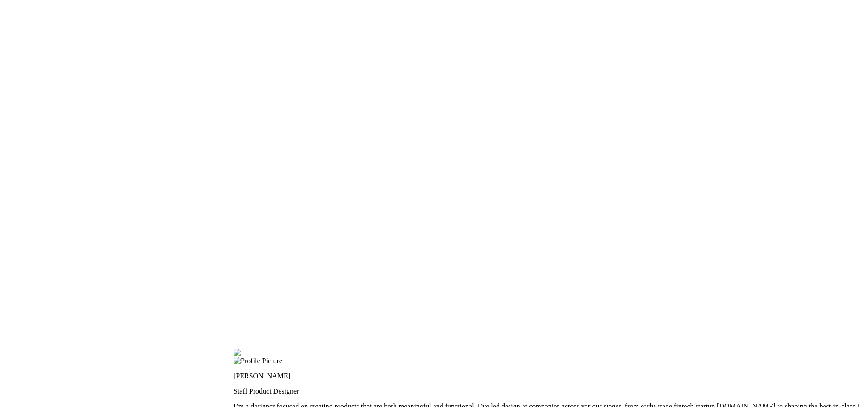
drag, startPoint x: 207, startPoint y: 131, endPoint x: 349, endPoint y: 263, distance: 193.4
click at [457, 349] on div at bounding box center [659, 349] width 852 height 0
drag, startPoint x: 456, startPoint y: 356, endPoint x: 451, endPoint y: 356, distance: 5.0
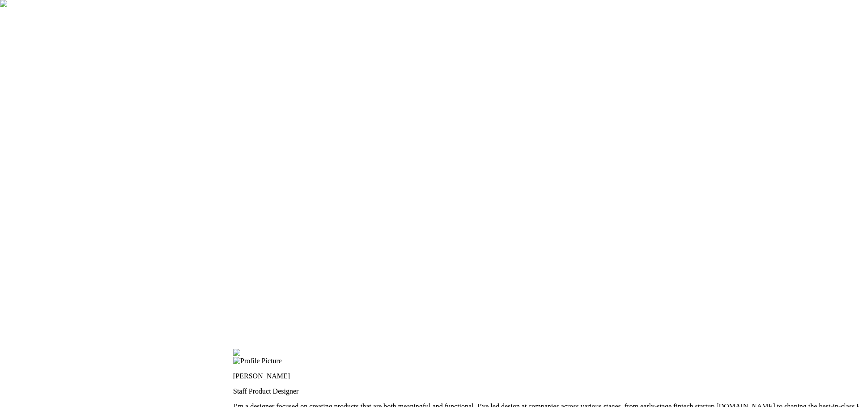
type input "0.05"
click at [333, 349] on div at bounding box center [659, 349] width 852 height 0
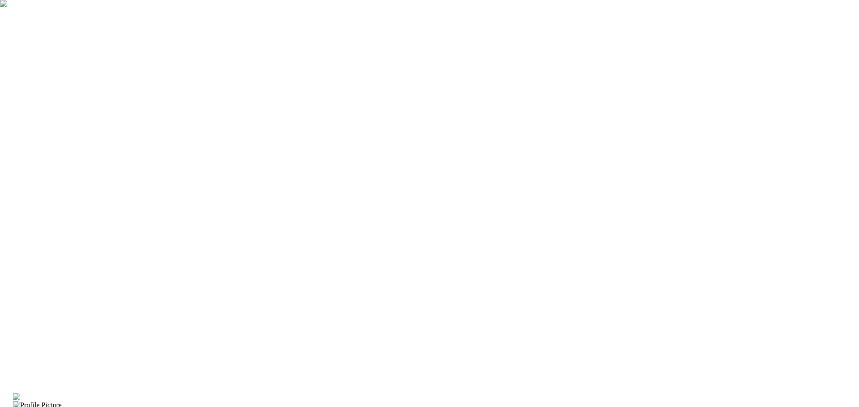
drag, startPoint x: 588, startPoint y: 161, endPoint x: 323, endPoint y: 216, distance: 269.9
click at [323, 394] on div at bounding box center [439, 394] width 852 height 0
drag, startPoint x: 557, startPoint y: 187, endPoint x: 252, endPoint y: 191, distance: 304.6
click at [252, 404] on div at bounding box center [143, 404] width 852 height 0
click at [292, 407] on div at bounding box center [143, 408] width 852 height 0
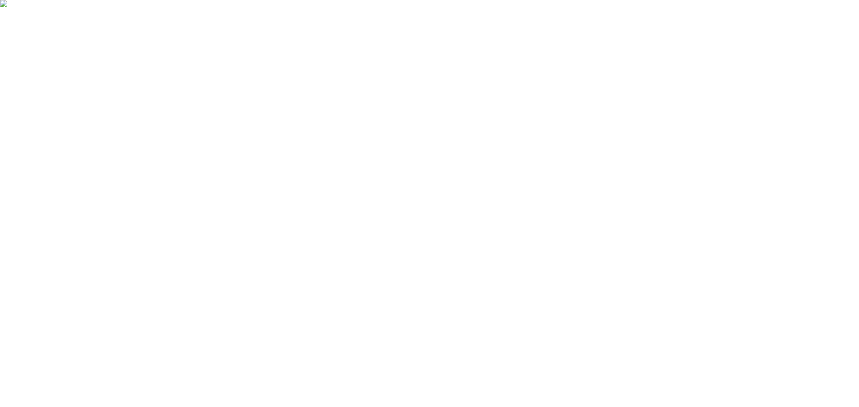
drag, startPoint x: 284, startPoint y: 60, endPoint x: 476, endPoint y: 71, distance: 191.7
drag, startPoint x: 426, startPoint y: 226, endPoint x: 402, endPoint y: 105, distance: 124.0
click at [405, 391] on div at bounding box center [335, 391] width 852 height 0
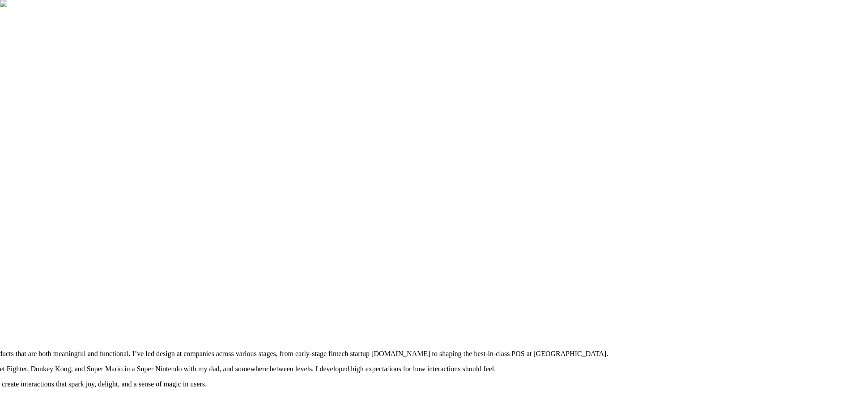
click at [708, 297] on div at bounding box center [314, 297] width 852 height 0
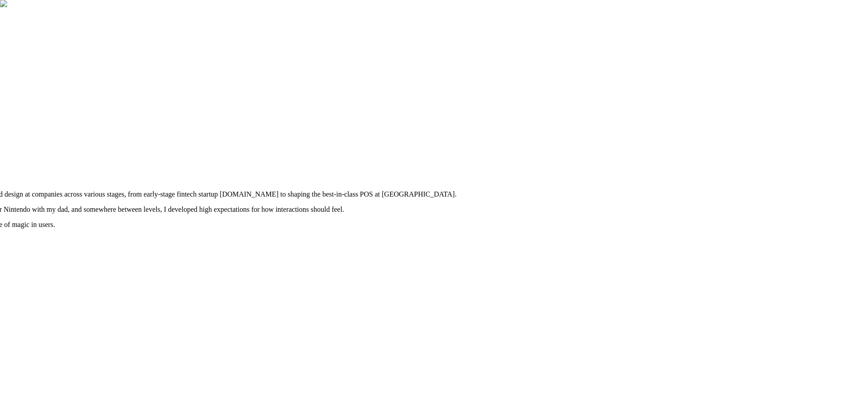
drag, startPoint x: 708, startPoint y: 339, endPoint x: 556, endPoint y: 180, distance: 220.2
click at [556, 137] on div at bounding box center [163, 137] width 852 height 0
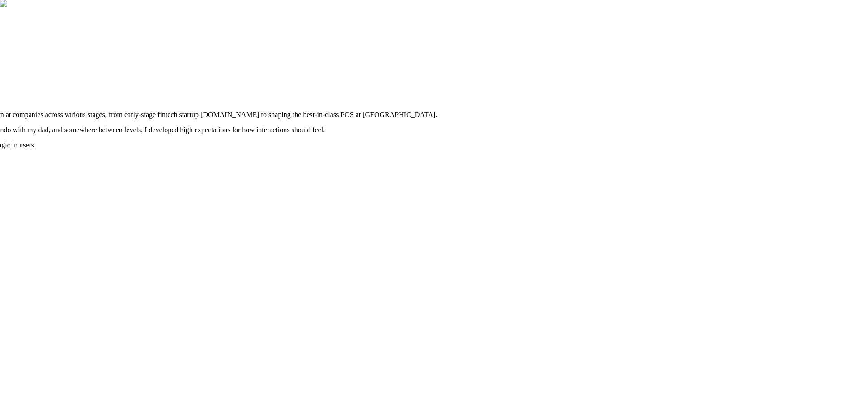
drag, startPoint x: 643, startPoint y: 203, endPoint x: 568, endPoint y: 123, distance: 109.2
click at [568, 57] on div at bounding box center [143, 57] width 852 height 0
click at [569, 57] on div at bounding box center [143, 57] width 852 height 0
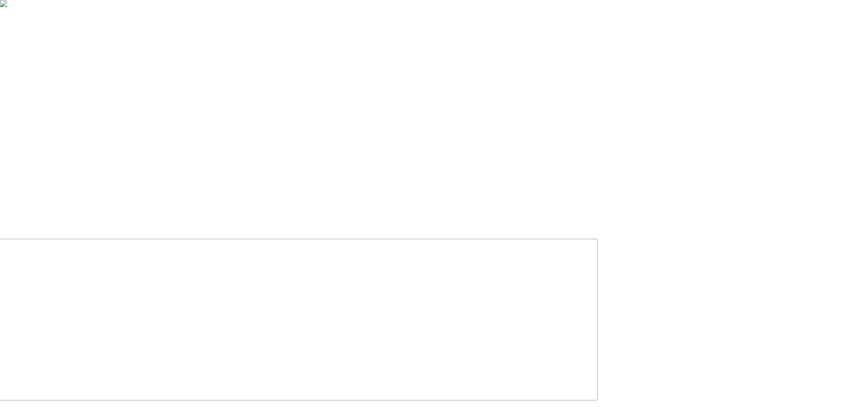
drag, startPoint x: 627, startPoint y: 284, endPoint x: 655, endPoint y: 104, distance: 181.9
drag, startPoint x: 708, startPoint y: 264, endPoint x: 711, endPoint y: 111, distance: 153.0
drag, startPoint x: 727, startPoint y: 310, endPoint x: 759, endPoint y: 170, distance: 143.6
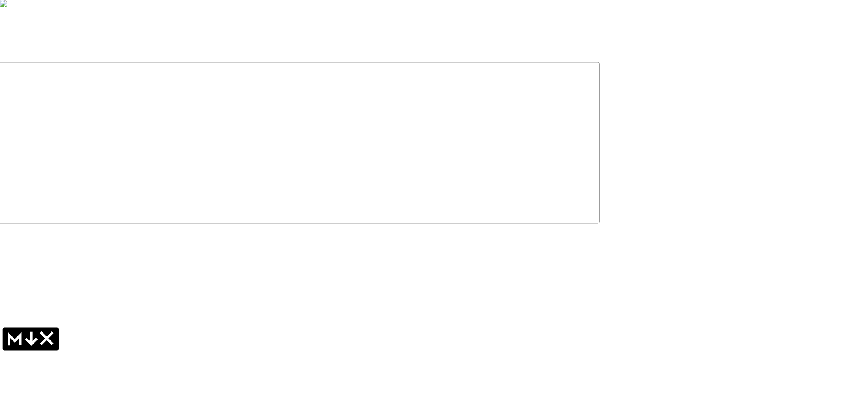
drag, startPoint x: 424, startPoint y: 153, endPoint x: 372, endPoint y: 406, distance: 258.7
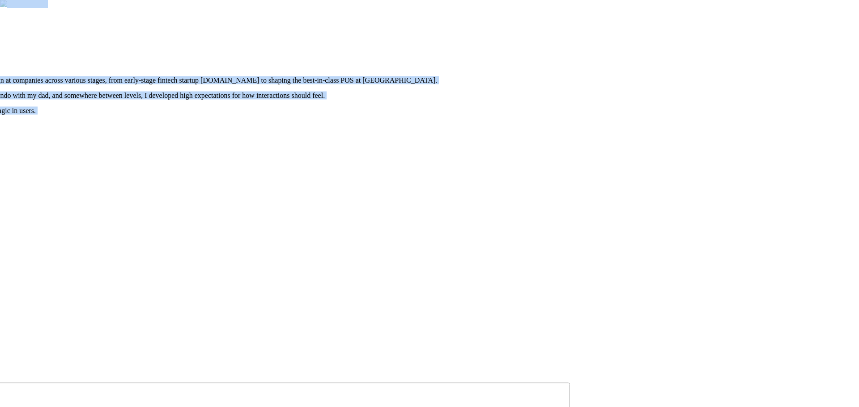
drag, startPoint x: 468, startPoint y: 133, endPoint x: 442, endPoint y: 395, distance: 263.3
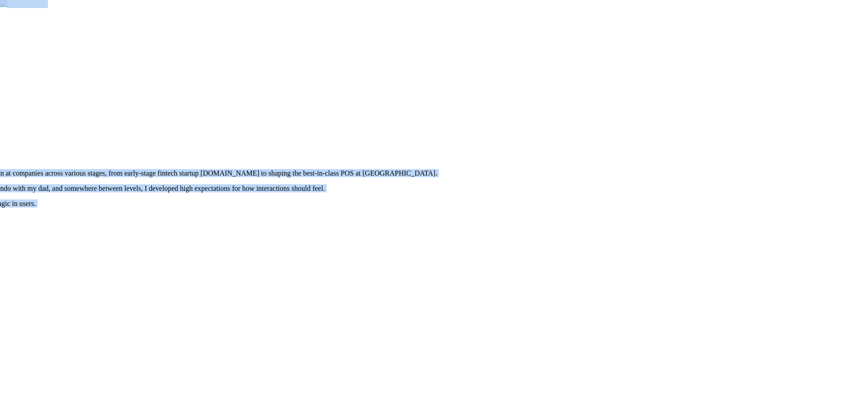
click at [490, 116] on div at bounding box center [143, 116] width 852 height 0
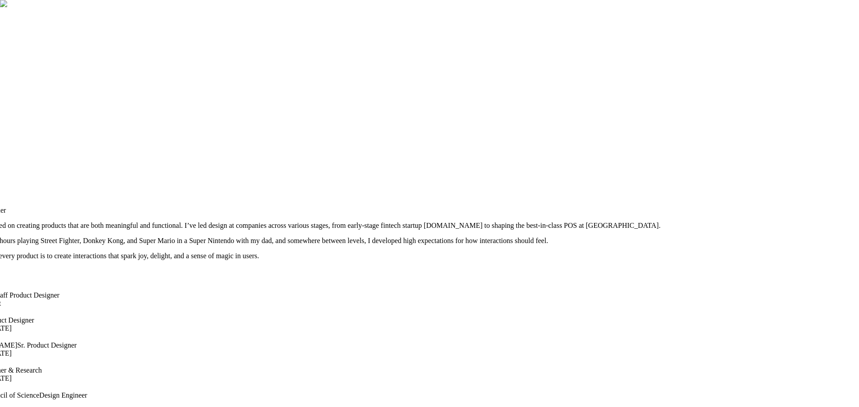
drag, startPoint x: 494, startPoint y: 162, endPoint x: 729, endPoint y: 208, distance: 238.7
click at [729, 168] on div at bounding box center [367, 168] width 852 height 0
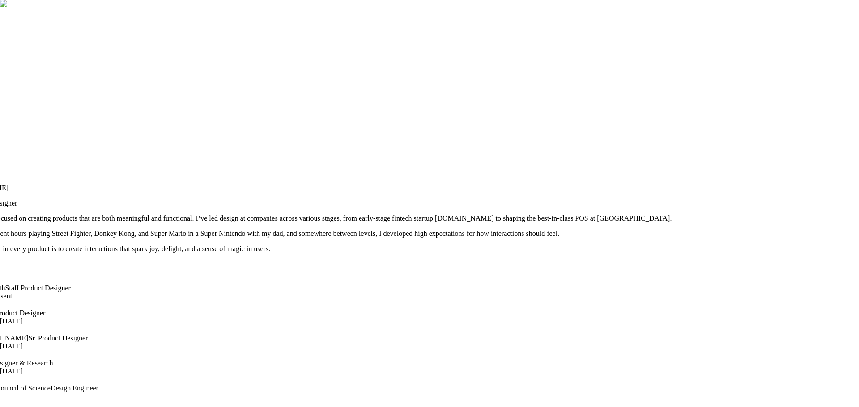
click at [402, 161] on div at bounding box center [378, 161] width 852 height 0
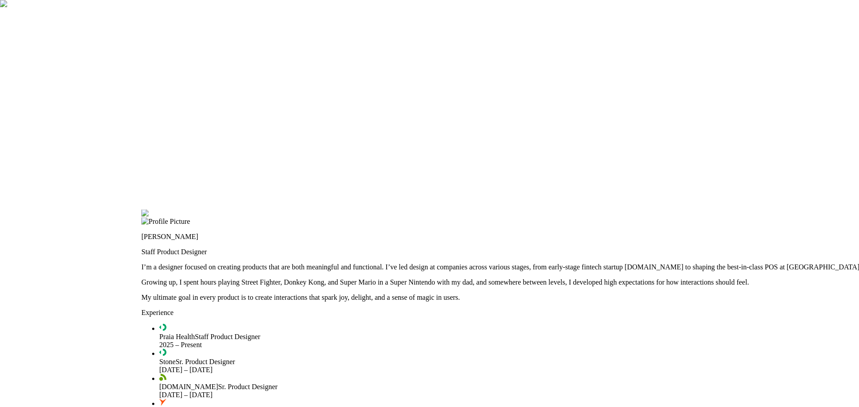
drag, startPoint x: 402, startPoint y: 169, endPoint x: 623, endPoint y: 234, distance: 229.4
click at [622, 210] on div at bounding box center [567, 210] width 852 height 0
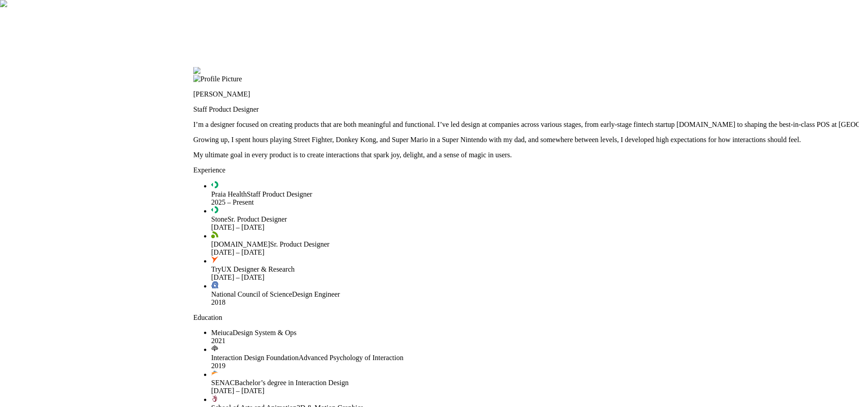
drag, startPoint x: 373, startPoint y: 164, endPoint x: 394, endPoint y: 5, distance: 159.8
click at [394, 67] on div at bounding box center [619, 67] width 852 height 0
click at [449, 67] on div at bounding box center [619, 67] width 852 height 0
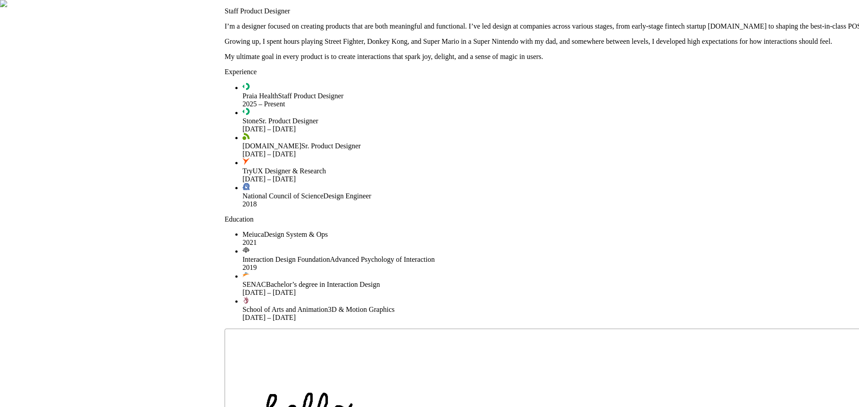
drag, startPoint x: 438, startPoint y: 237, endPoint x: 500, endPoint y: 56, distance: 191.4
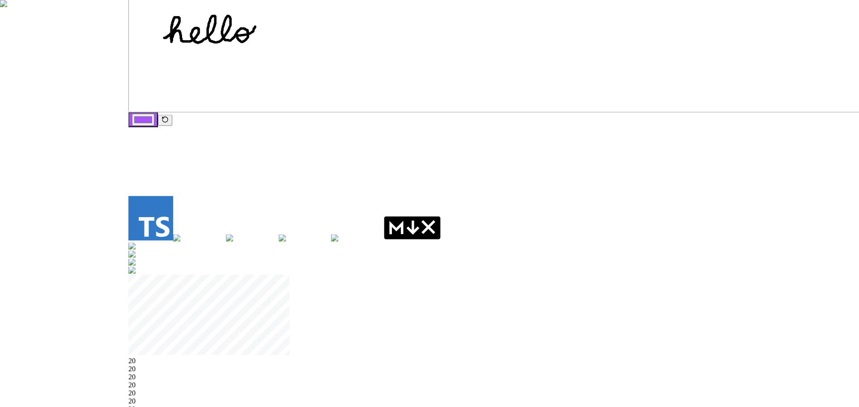
drag, startPoint x: 390, startPoint y: 288, endPoint x: 264, endPoint y: -17, distance: 330.5
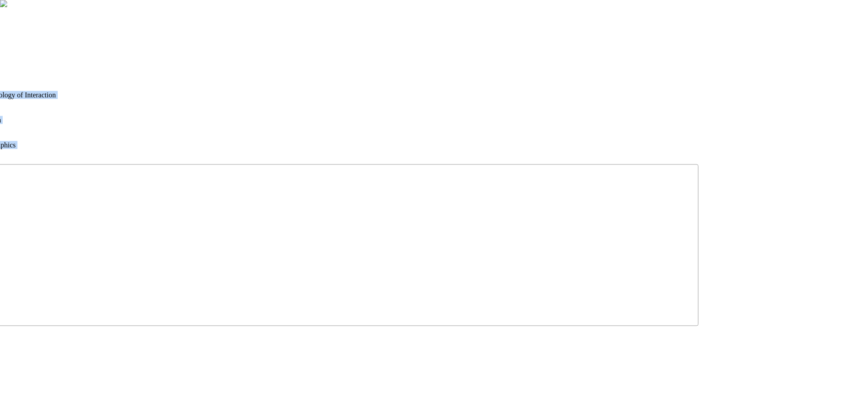
drag, startPoint x: 636, startPoint y: 122, endPoint x: 338, endPoint y: 356, distance: 378.4
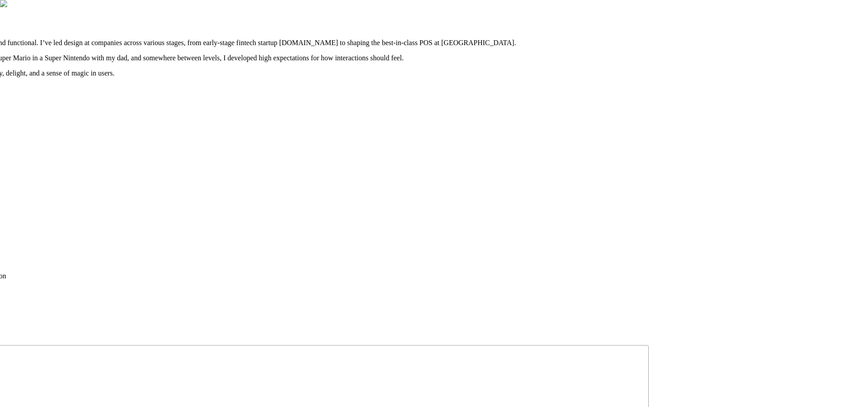
drag, startPoint x: 544, startPoint y: 138, endPoint x: 509, endPoint y: 337, distance: 201.5
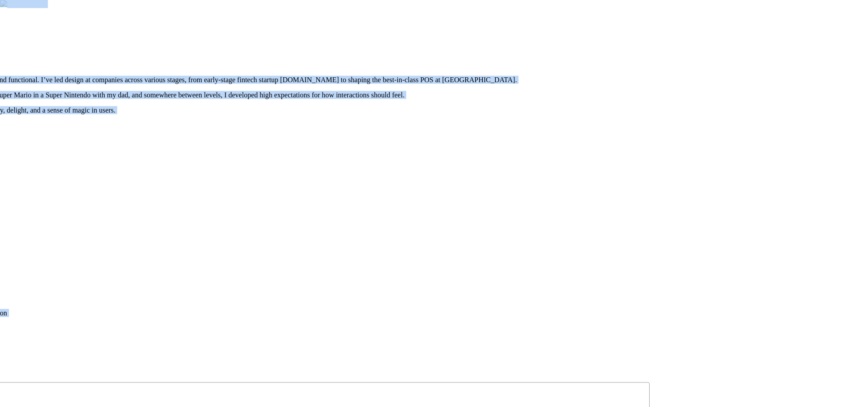
click at [534, 22] on div at bounding box center [223, 22] width 852 height 0
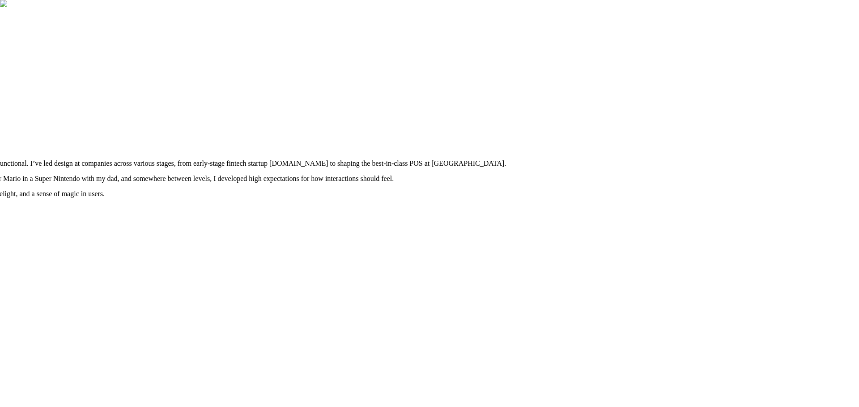
drag, startPoint x: 557, startPoint y: 195, endPoint x: 546, endPoint y: 279, distance: 84.3
click at [546, 106] on div at bounding box center [212, 106] width 852 height 0
click at [610, 106] on div at bounding box center [212, 106] width 852 height 0
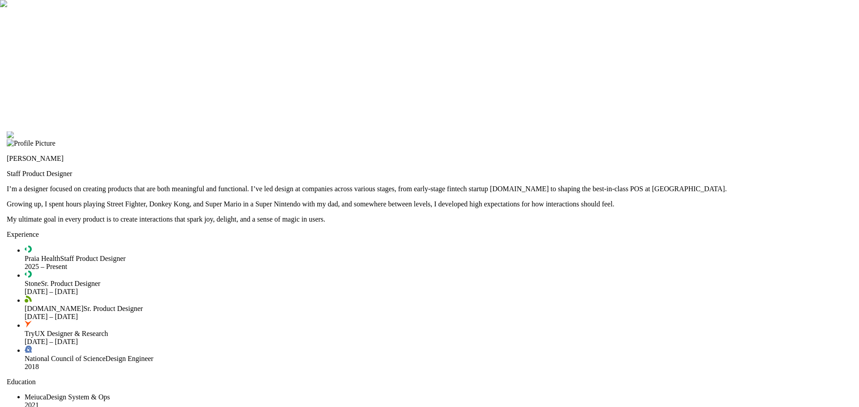
drag, startPoint x: 610, startPoint y: 159, endPoint x: 757, endPoint y: 125, distance: 150.6
click at [811, 131] on div at bounding box center [433, 131] width 852 height 0
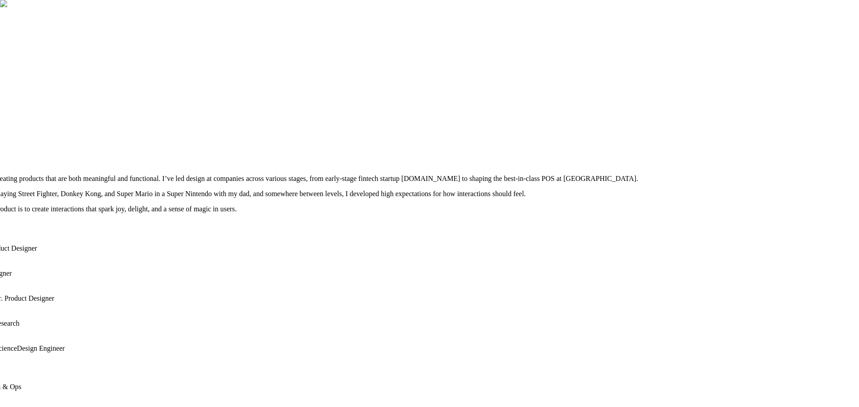
drag, startPoint x: 269, startPoint y: 136, endPoint x: 185, endPoint y: 23, distance: 140.9
click at [185, 121] on div at bounding box center [344, 121] width 852 height 0
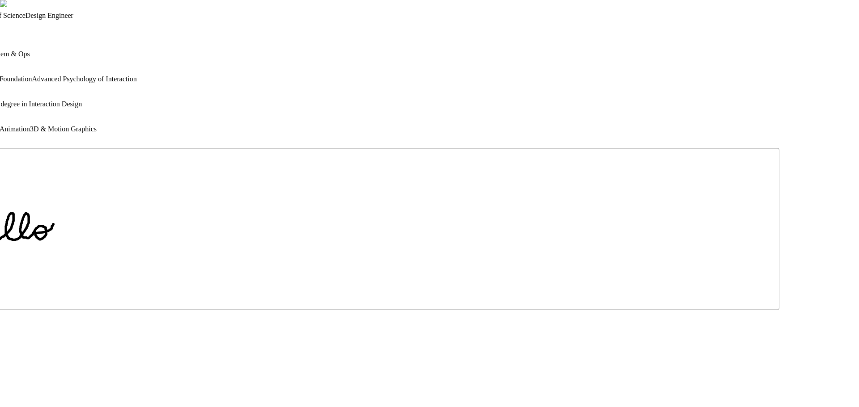
drag, startPoint x: 682, startPoint y: 258, endPoint x: 663, endPoint y: 27, distance: 232.0
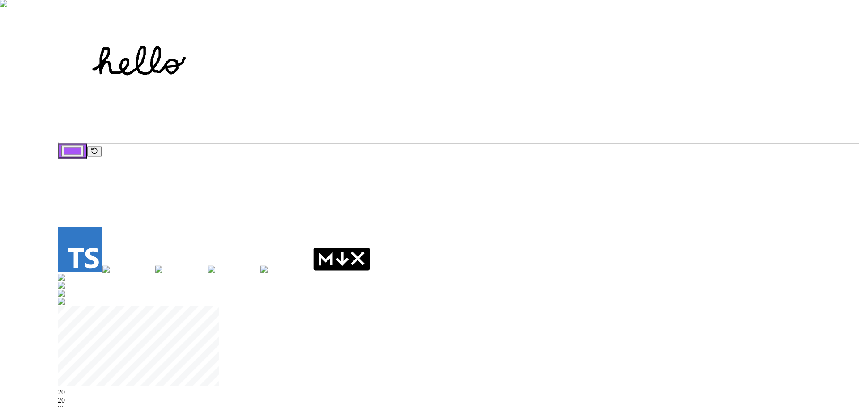
drag, startPoint x: 517, startPoint y: 197, endPoint x: 660, endPoint y: 60, distance: 197.7
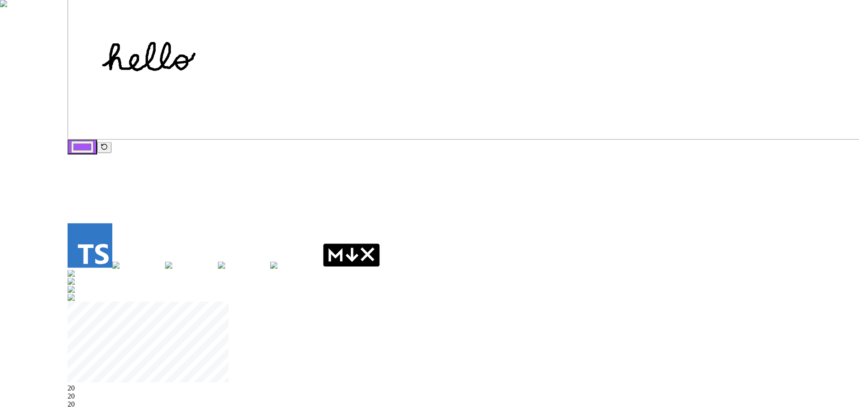
drag, startPoint x: 283, startPoint y: 265, endPoint x: 444, endPoint y: 190, distance: 177.7
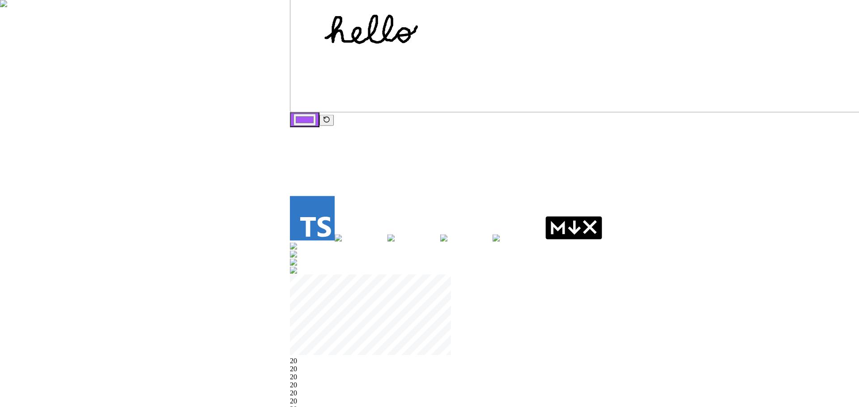
drag, startPoint x: 444, startPoint y: 190, endPoint x: 731, endPoint y: 161, distance: 288.6
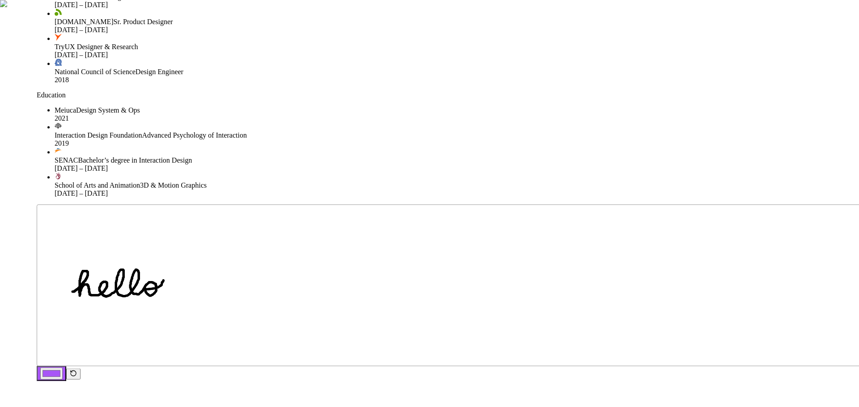
drag, startPoint x: 427, startPoint y: 168, endPoint x: 306, endPoint y: 335, distance: 206.3
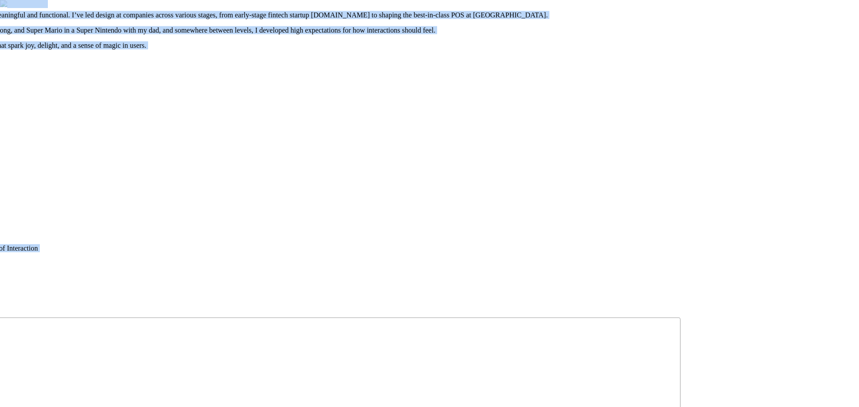
drag, startPoint x: 678, startPoint y: 216, endPoint x: 354, endPoint y: 390, distance: 368.4
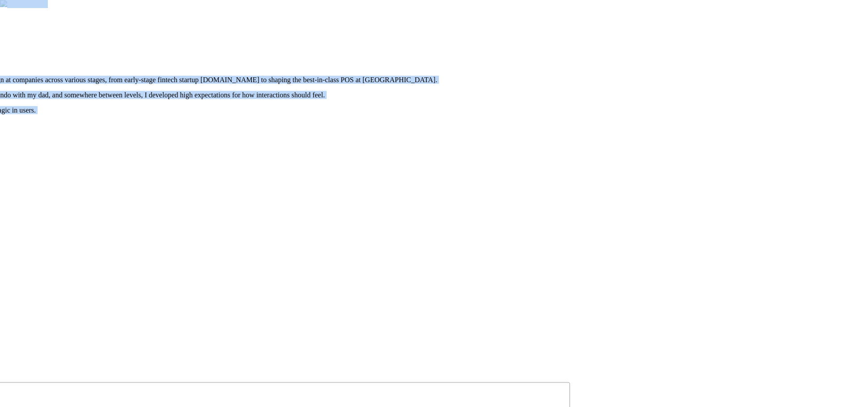
click at [569, 22] on div at bounding box center [143, 22] width 852 height 0
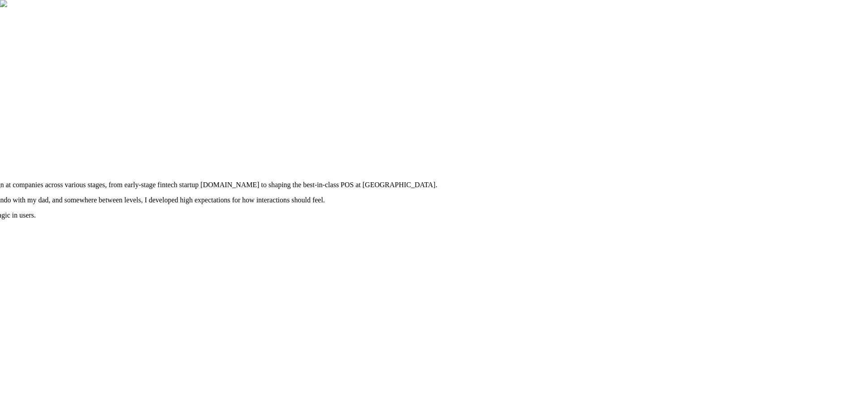
drag, startPoint x: 631, startPoint y: 265, endPoint x: 602, endPoint y: 386, distance: 125.1
click at [569, 127] on div at bounding box center [143, 127] width 852 height 0
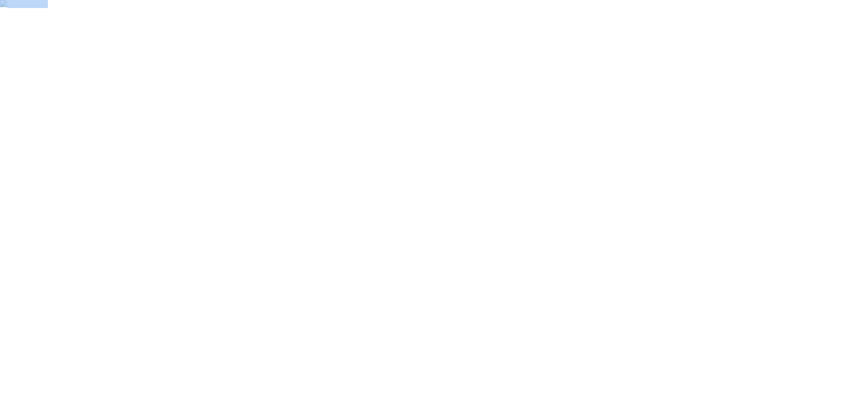
drag, startPoint x: 607, startPoint y: 137, endPoint x: 506, endPoint y: 368, distance: 251.9
click at [569, 373] on div at bounding box center [143, 373] width 852 height 0
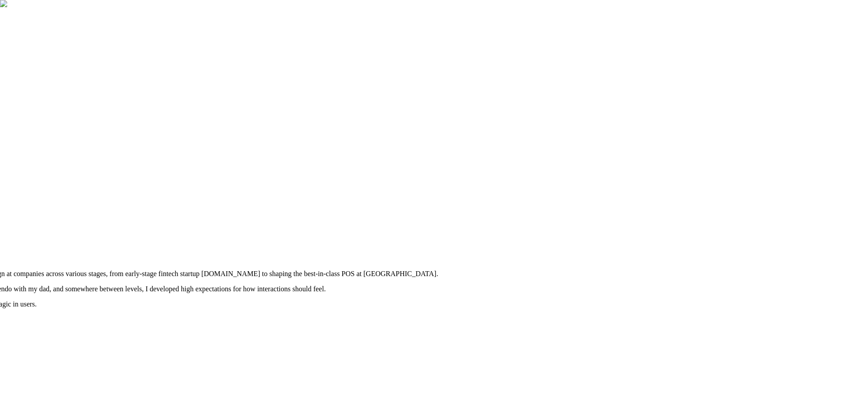
drag, startPoint x: 590, startPoint y: 268, endPoint x: 595, endPoint y: 81, distance: 187.0
click at [570, 216] on div at bounding box center [144, 216] width 852 height 0
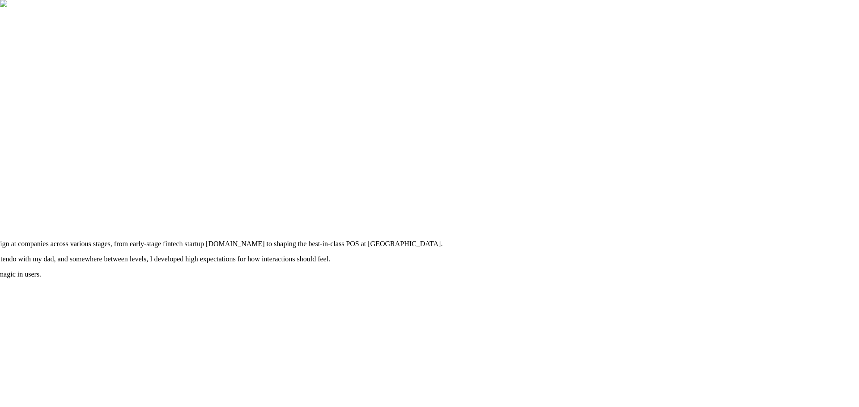
drag, startPoint x: 424, startPoint y: 276, endPoint x: 711, endPoint y: 76, distance: 349.9
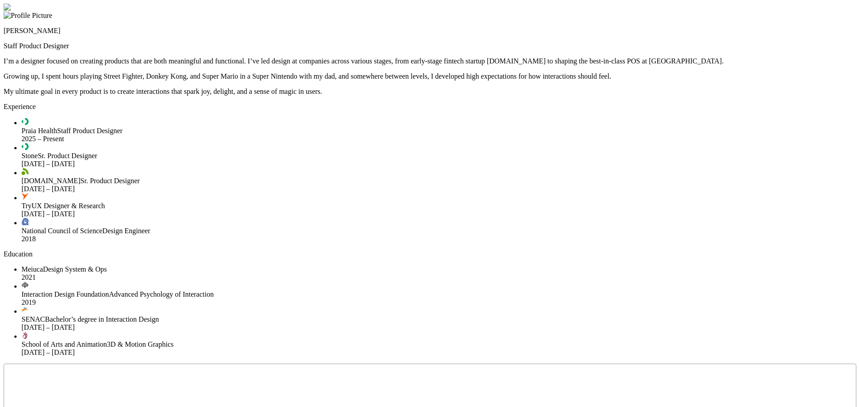
click at [763, 4] on div at bounding box center [430, 4] width 852 height 0
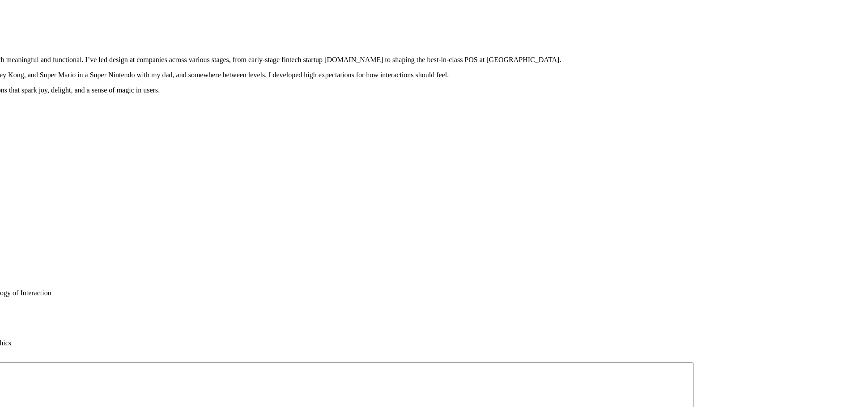
drag, startPoint x: 0, startPoint y: 0, endPoint x: 522, endPoint y: 163, distance: 546.8
click at [522, 2] on div at bounding box center [267, 2] width 852 height 0
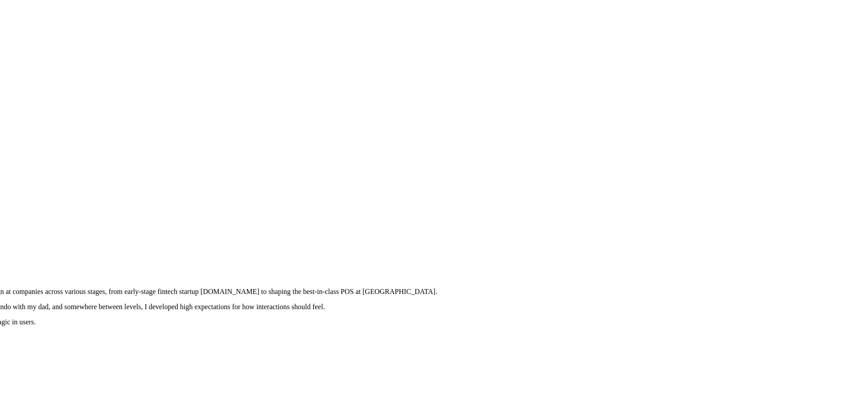
drag, startPoint x: 619, startPoint y: 56, endPoint x: 562, endPoint y: 211, distance: 165.0
click at [517, 234] on div at bounding box center [143, 234] width 852 height 0
click at [569, 236] on div at bounding box center [143, 236] width 852 height 0
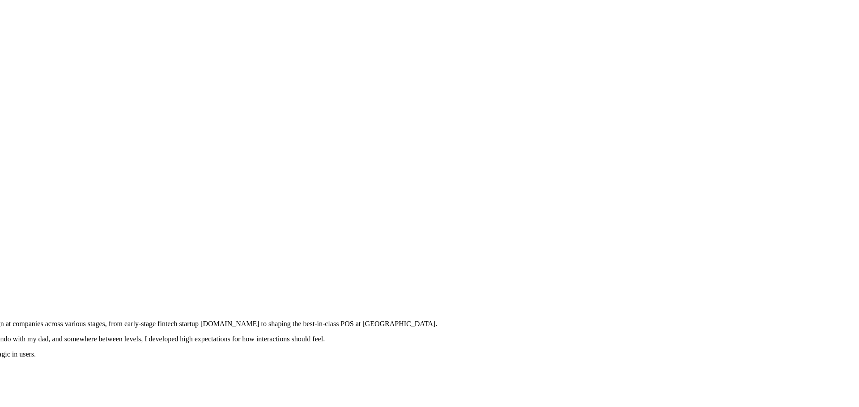
drag, startPoint x: 576, startPoint y: 137, endPoint x: 540, endPoint y: 218, distance: 89.3
click at [541, 267] on div at bounding box center [143, 267] width 852 height 0
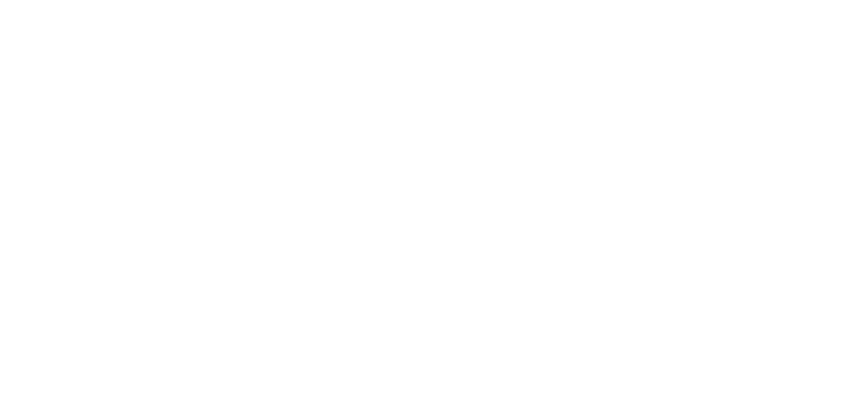
drag, startPoint x: 562, startPoint y: 174, endPoint x: 773, endPoint y: 270, distance: 231.8
click at [692, 398] on div at bounding box center [266, 398] width 852 height 0
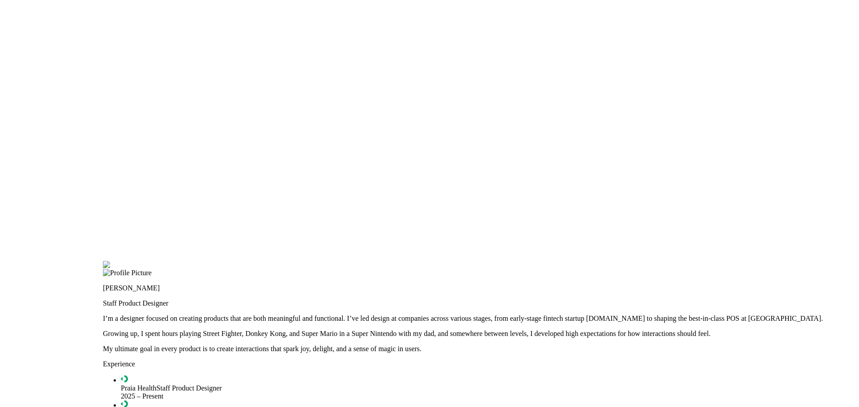
drag, startPoint x: 604, startPoint y: 275, endPoint x: 779, endPoint y: 125, distance: 230.6
click at [779, 261] on div at bounding box center [529, 261] width 852 height 0
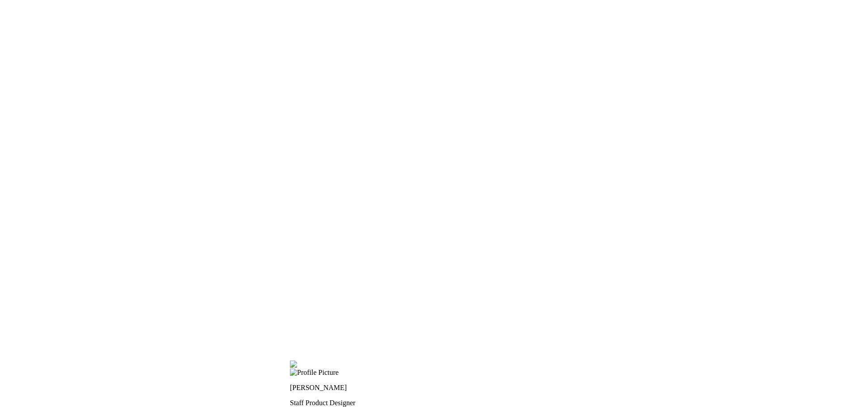
drag, startPoint x: 383, startPoint y: 125, endPoint x: 632, endPoint y: 253, distance: 280.4
click at [632, 361] on div at bounding box center [716, 361] width 852 height 0
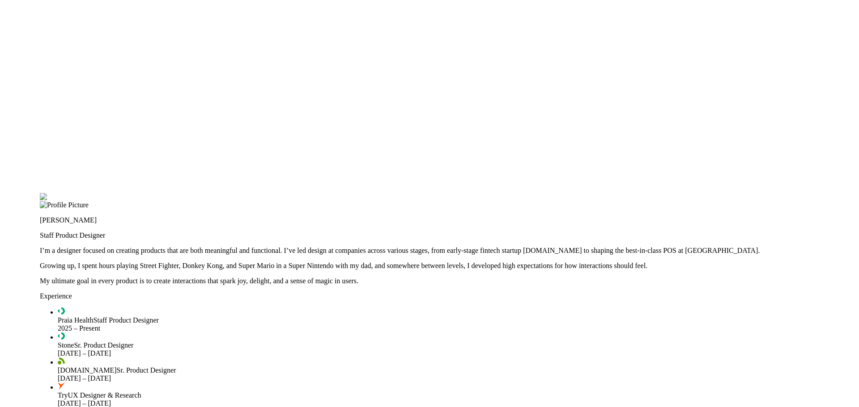
drag, startPoint x: 476, startPoint y: 229, endPoint x: 226, endPoint y: 33, distance: 317.9
click at [226, 193] on div at bounding box center [466, 193] width 852 height 0
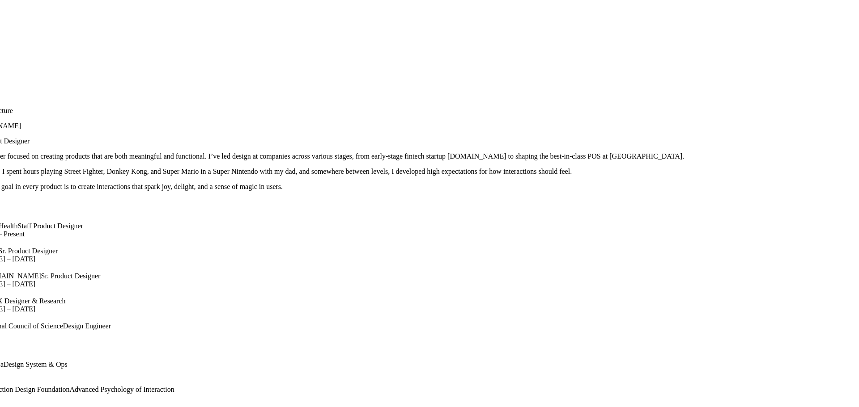
drag, startPoint x: 684, startPoint y: 162, endPoint x: 598, endPoint y: 64, distance: 130.3
click at [600, 99] on div at bounding box center [390, 99] width 852 height 0
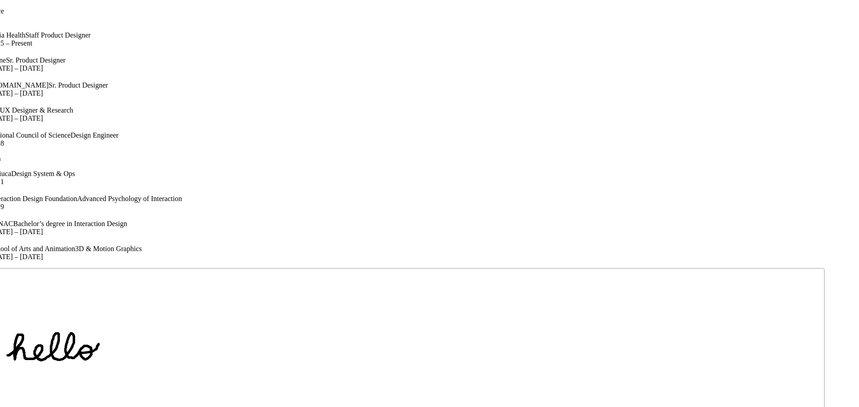
drag, startPoint x: 525, startPoint y: 272, endPoint x: 540, endPoint y: 83, distance: 190.2
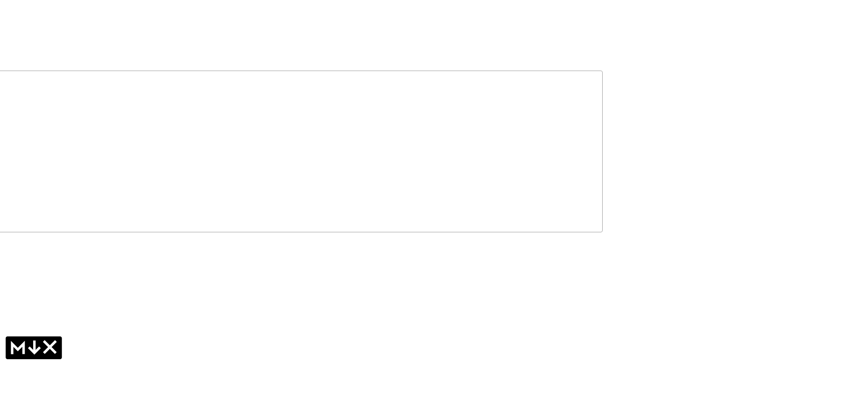
drag, startPoint x: 683, startPoint y: 219, endPoint x: 461, endPoint y: 52, distance: 277.8
drag, startPoint x: 718, startPoint y: 312, endPoint x: 590, endPoint y: 102, distance: 246.4
